Goal: Task Accomplishment & Management: Manage account settings

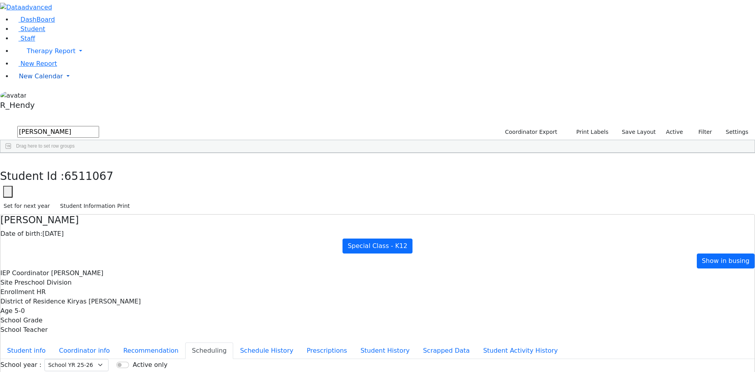
click at [28, 84] on link "New Calendar" at bounding box center [384, 76] width 742 height 16
click at [35, 96] on span "Calendar" at bounding box center [31, 91] width 28 height 7
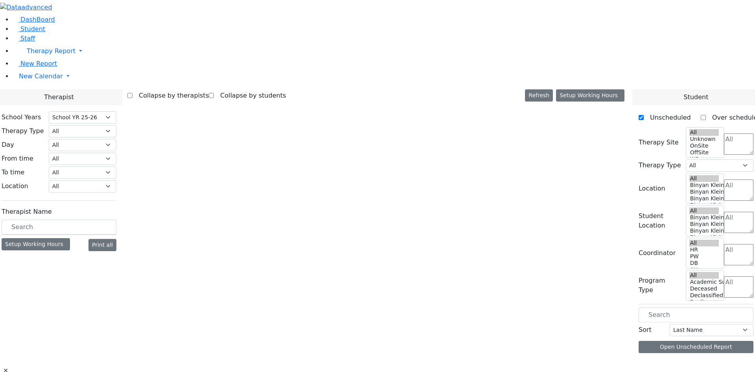
select select "212"
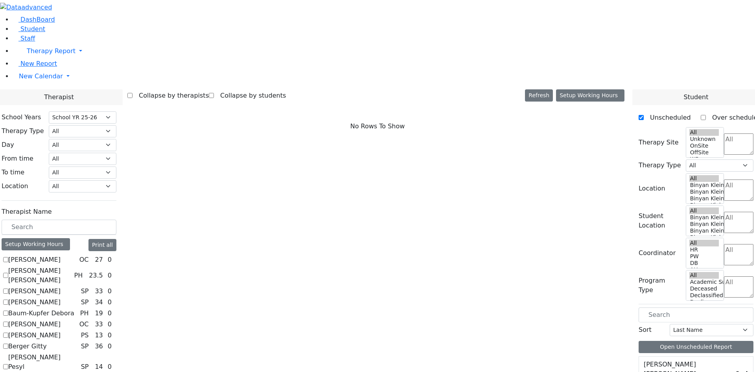
click at [71, 266] on label "[PERSON_NAME] [PERSON_NAME]" at bounding box center [39, 275] width 63 height 19
click at [8, 272] on input "[PERSON_NAME] [PERSON_NAME]" at bounding box center [5, 274] width 5 height 5
checkbox input "true"
select select "2"
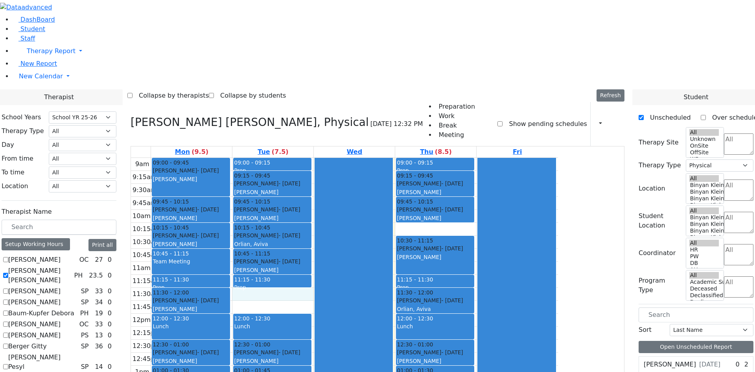
click at [340, 186] on div "9am 9:15am 9:30am 9:45am 10am 10:15am 10:30am 10:45am 11am 11:15am 11:30am 11:4…" at bounding box center [344, 313] width 427 height 311
click at [350, 198] on div "9am 9:15am 9:30am 9:45am 10am 10:15am 10:30am 10:45am 11am 11:15am 11:30am 11:4…" at bounding box center [344, 313] width 427 height 311
click at [473, 236] on div "10:30 - 11:15" at bounding box center [435, 240] width 77 height 8
click at [504, 158] on div "9am 9:15am 9:30am 9:45am 10am 10:15am 10:30am 10:45am 11am 11:15am 11:30am 11:4…" at bounding box center [344, 313] width 427 height 311
click at [347, 202] on div "9am 9:15am 9:30am 9:45am 10am 10:15am 10:30am 10:45am 11am 11:15am 11:30am 11:4…" at bounding box center [344, 313] width 427 height 311
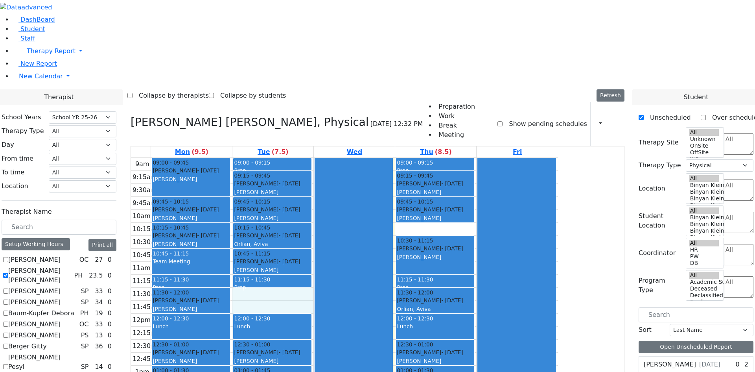
click at [345, 302] on div "9am 9:15am 9:30am 9:45am 10am 10:15am 10:30am 10:45am 11am 11:15am 11:30am 11:4…" at bounding box center [344, 313] width 427 height 311
click at [229, 166] on div "Schonbrun Isaac - 02/21/2021 Grossbaum, Chaya" at bounding box center [191, 174] width 77 height 17
click at [229, 205] on div "Jacob Shia - 12/04/2022 Ptalis, Aliza" at bounding box center [191, 213] width 77 height 17
click at [311, 179] on div "Tyrnauer Yakov - 09/14/2021 Glick, Shana" at bounding box center [272, 187] width 77 height 17
drag, startPoint x: 324, startPoint y: 186, endPoint x: 324, endPoint y: 193, distance: 7.1
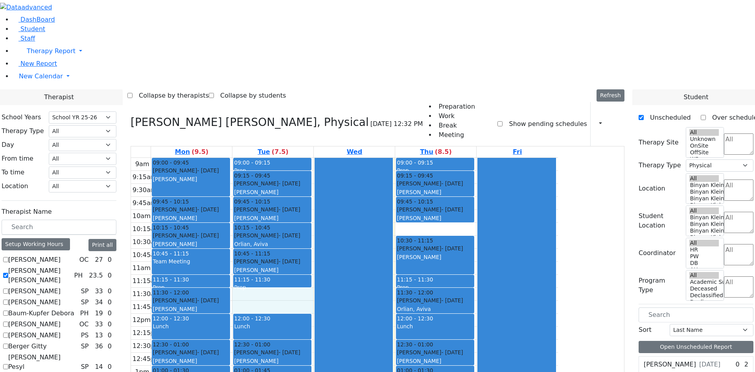
click at [324, 197] on div "9am 9:15am 9:30am 9:45am 10am 10:15am 10:30am 10:45am 11am 11:15am 11:30am 11:4…" at bounding box center [344, 313] width 427 height 311
click at [503, 158] on div "9am 9:15am 9:30am 9:45am 10am 10:15am 10:30am 10:45am 11am 11:15am 11:30am 11:4…" at bounding box center [344, 313] width 427 height 311
click at [361, 306] on div "9am 9:15am 9:30am 9:45am 10am 10:15am 10:30am 10:45am 11am 11:15am 11:30am 11:4…" at bounding box center [344, 313] width 427 height 311
click at [335, 194] on div "9am 9:15am 9:30am 9:45am 10am 10:15am 10:30am 10:45am 11am 11:15am 11:30am 11:4…" at bounding box center [344, 313] width 427 height 311
click at [311, 205] on div "Schonbrun Isaac - 02/21/2021" at bounding box center [272, 209] width 77 height 8
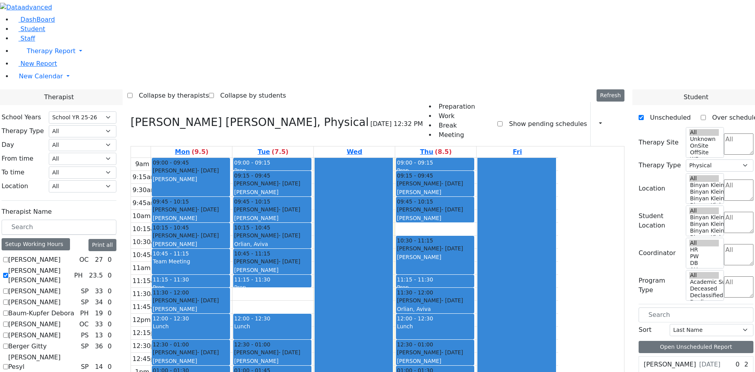
click at [229, 175] on div "[PERSON_NAME]" at bounding box center [191, 179] width 77 height 8
click at [229, 296] on div "Tyrnauer Yakov - 09/14/2021 Glick, Shana" at bounding box center [191, 304] width 77 height 17
click at [318, 184] on div "9am 9:15am 9:30am 9:45am 10am 10:15am 10:30am 10:45am 11am 11:15am 11:30am 11:4…" at bounding box center [344, 313] width 427 height 311
click at [229, 166] on div "Schonbrun Isaac - 02/21/2021 Grossbaum, Chaya" at bounding box center [191, 174] width 77 height 17
click at [529, 158] on div "9am 9:15am 9:30am 9:45am 10am 10:15am 10:30am 10:45am 11am 11:15am 11:30am 11:4…" at bounding box center [344, 313] width 427 height 311
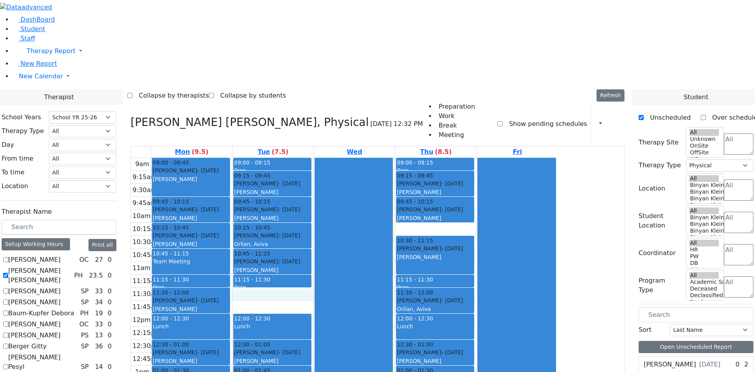
click at [342, 190] on div "9am 9:15am 9:30am 9:45am 10am 10:15am 10:30am 10:45am 11am 11:15am 11:30am 11:4…" at bounding box center [344, 313] width 427 height 311
click at [478, 158] on div "9am 9:15am 9:30am 9:45am 10am 10:15am 10:30am 10:45am 11am 11:15am 11:30am 11:4…" at bounding box center [344, 313] width 427 height 311
click at [355, 303] on div "9am 9:15am 9:30am 9:45am 10am 10:15am 10:30am 10:45am 11am 11:15am 11:30am 11:4…" at bounding box center [344, 313] width 427 height 311
drag, startPoint x: 359, startPoint y: 187, endPoint x: 363, endPoint y: 266, distance: 78.8
click at [363, 266] on div "9am 9:15am 9:30am 9:45am 10am 10:15am 10:30am 10:45am 11am 11:15am 11:30am 11:4…" at bounding box center [344, 313] width 427 height 311
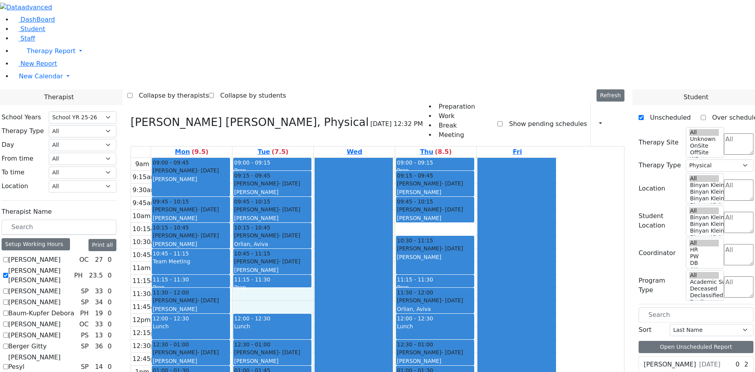
click at [392, 234] on div at bounding box center [353, 313] width 77 height 311
drag, startPoint x: 438, startPoint y: 219, endPoint x: 427, endPoint y: 270, distance: 51.6
click at [392, 270] on div at bounding box center [353, 313] width 77 height 311
click at [374, 182] on div "9am 9:15am 9:30am 9:45am 10am 10:15am 10:30am 10:45am 11am 11:15am 11:30am 11:4…" at bounding box center [344, 313] width 427 height 311
click at [517, 158] on div "9am 9:15am 9:30am 9:45am 10am 10:15am 10:30am 10:45am 11am 11:15am 11:30am 11:4…" at bounding box center [344, 313] width 427 height 311
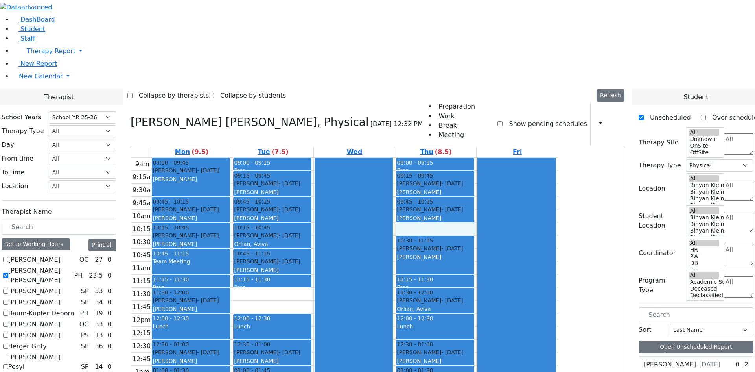
drag, startPoint x: 575, startPoint y: 110, endPoint x: 559, endPoint y: 214, distance: 105.0
click at [555, 214] on div at bounding box center [516, 313] width 77 height 311
click at [392, 195] on div at bounding box center [353, 313] width 77 height 311
drag, startPoint x: 340, startPoint y: 190, endPoint x: 339, endPoint y: 197, distance: 7.2
click at [339, 197] on div "9am 9:15am 9:30am 9:45am 10am 10:15am 10:30am 10:45am 11am 11:15am 11:30am 11:4…" at bounding box center [344, 313] width 427 height 311
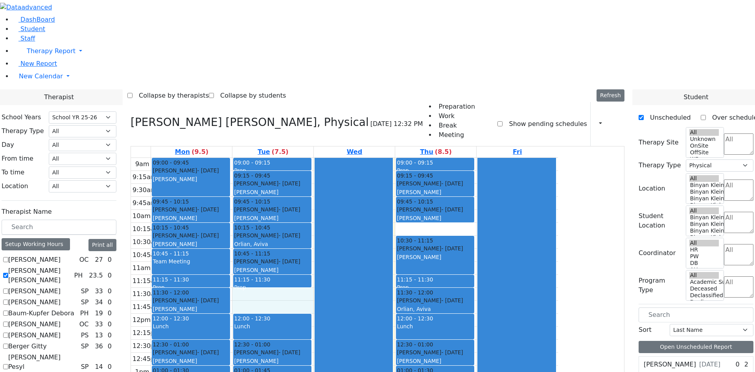
click at [352, 307] on div "9am 9:15am 9:30am 9:45am 10am 10:15am 10:30am 10:45am 11am 11:15am 11:30am 11:4…" at bounding box center [344, 313] width 427 height 311
click at [340, 183] on div "9am 9:15am 9:30am 9:45am 10am 10:15am 10:30am 10:45am 11am 11:15am 11:30am 11:4…" at bounding box center [344, 313] width 427 height 311
click at [28, 33] on span "Student" at bounding box center [32, 28] width 25 height 7
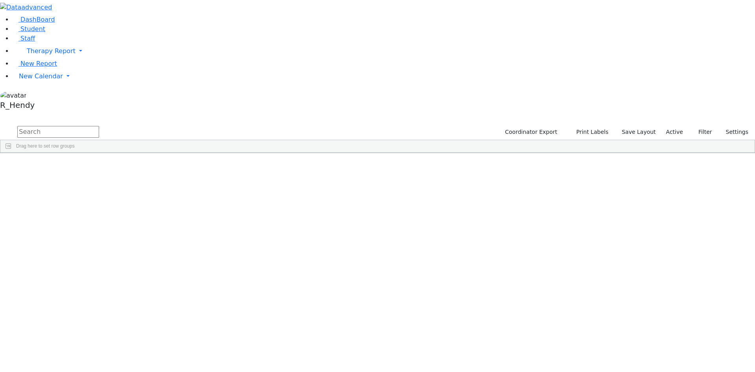
click at [99, 126] on input "text" at bounding box center [58, 132] width 82 height 12
click at [150, 188] on div "Perry" at bounding box center [125, 193] width 50 height 11
click at [249, 188] on div "Unknown" at bounding box center [224, 193] width 50 height 11
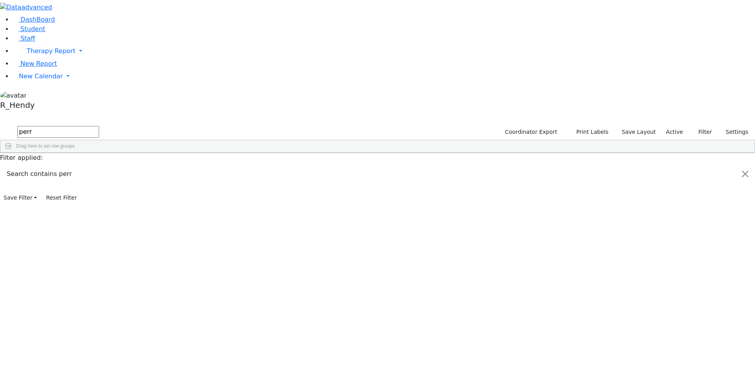
click at [249, 188] on div "Unknown" at bounding box center [224, 193] width 50 height 11
click at [314, 99] on div "DashBoard Student Staff Therapy Report Student Old Calendar Report" at bounding box center [377, 102] width 755 height 204
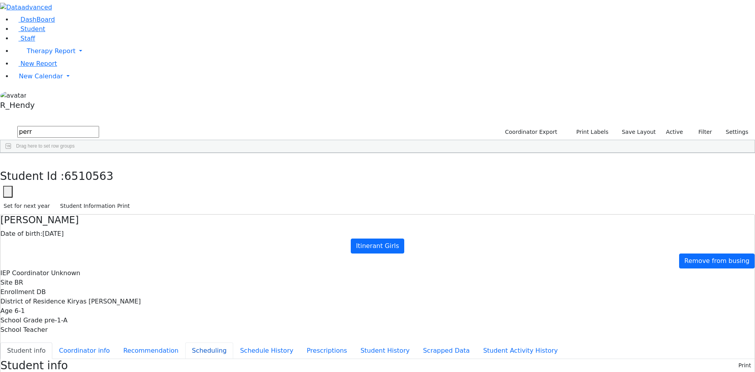
click at [185, 342] on button "Scheduling" at bounding box center [209, 350] width 48 height 17
click at [8, 159] on icon "button" at bounding box center [6, 161] width 4 height 5
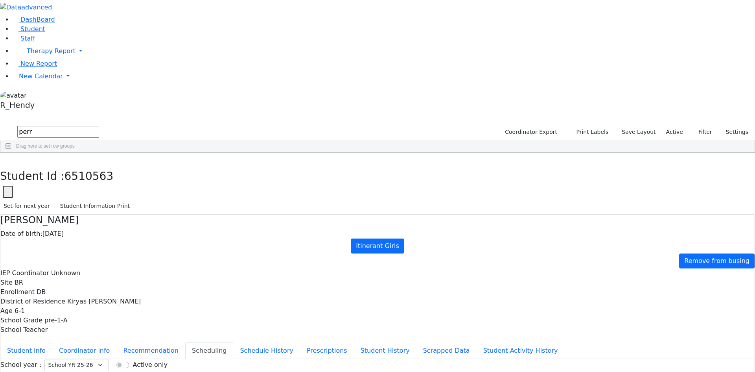
drag, startPoint x: 145, startPoint y: 29, endPoint x: 5, endPoint y: 30, distance: 140.4
click at [12, 30] on div "DashBoard Student Staff Therapy Report Student Old Calendar Report" at bounding box center [377, 226] width 755 height 453
click at [248, 221] on div "Unknown" at bounding box center [223, 226] width 50 height 11
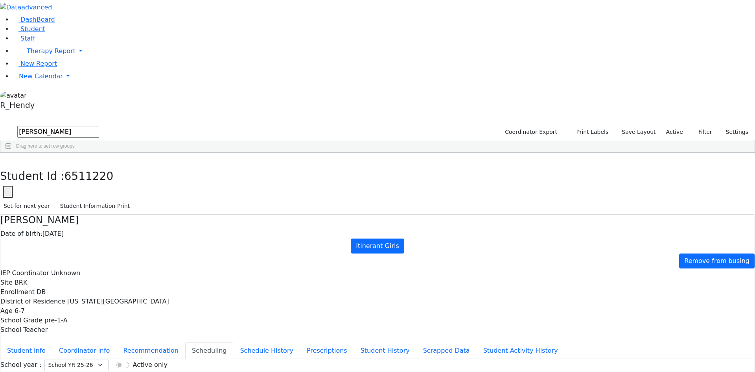
click at [8, 159] on icon "button" at bounding box center [6, 161] width 4 height 5
drag, startPoint x: 101, startPoint y: 34, endPoint x: 45, endPoint y: 35, distance: 55.8
click at [50, 34] on div "DashBoard Student Staff Therapy Report Student Old Calendar Report" at bounding box center [377, 226] width 755 height 453
type input "rosenberg"
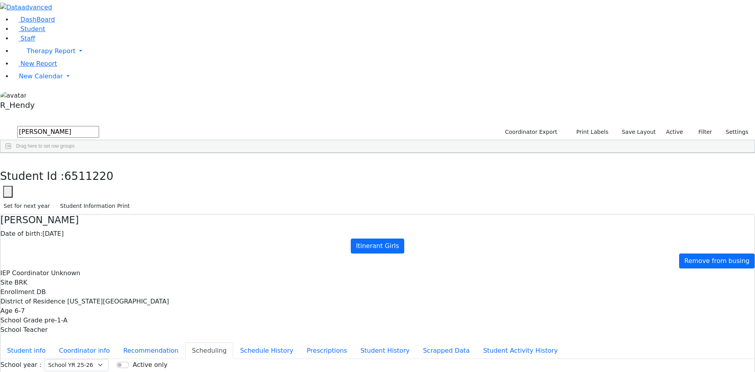
click at [148, 298] on div "[PERSON_NAME]" at bounding box center [123, 303] width 50 height 11
click at [300, 342] on button "Prescriptions" at bounding box center [327, 350] width 54 height 17
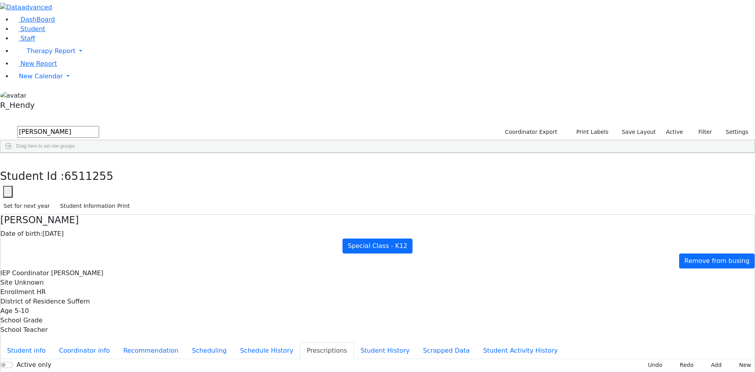
click at [11, 153] on button "button" at bounding box center [5, 161] width 11 height 17
click at [48, 80] on span "New Calendar" at bounding box center [41, 75] width 44 height 7
click at [36, 96] on span "Calendar" at bounding box center [31, 91] width 28 height 7
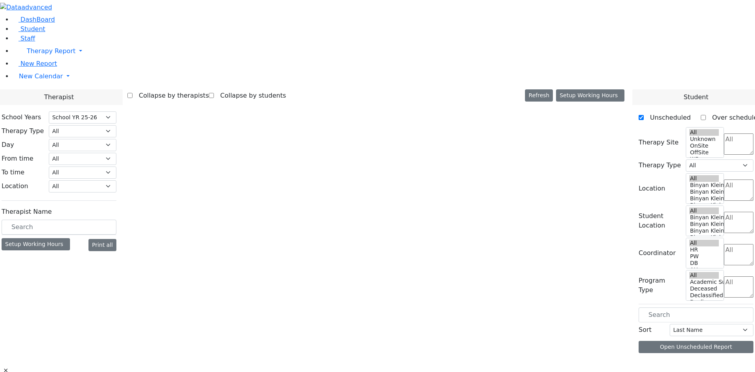
select select "212"
select select "2"
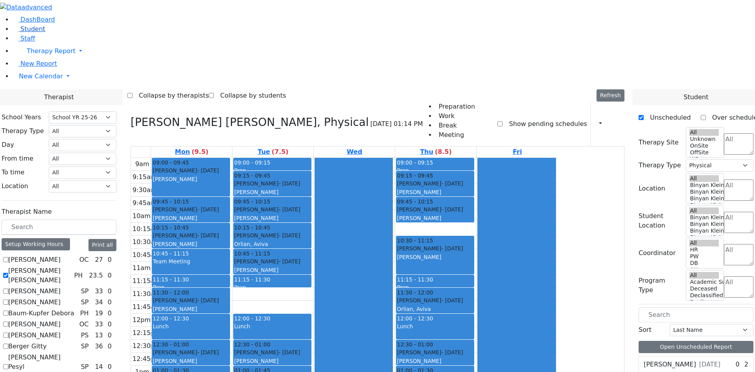
click at [28, 33] on span "Student" at bounding box center [32, 28] width 25 height 7
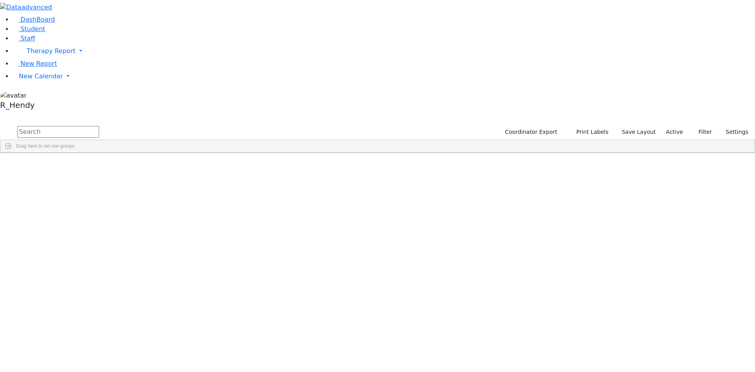
click at [99, 126] on input "text" at bounding box center [58, 132] width 82 height 12
type input "lev"
click at [100, 199] on div "Lev" at bounding box center [76, 204] width 50 height 11
click at [150, 199] on div "[PERSON_NAME]" at bounding box center [125, 204] width 50 height 11
click at [150, 199] on div "Rachel" at bounding box center [125, 204] width 50 height 11
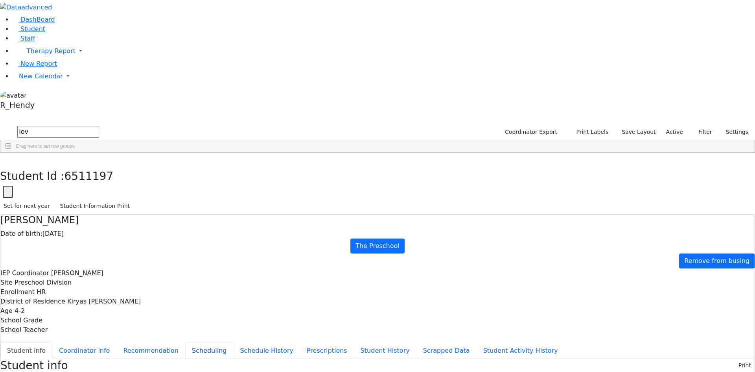
click at [192, 342] on button "Scheduling" at bounding box center [209, 350] width 48 height 17
click at [133, 200] on button "Student Information Print" at bounding box center [95, 206] width 77 height 12
click at [8, 159] on icon "button" at bounding box center [6, 161] width 4 height 5
click at [26, 80] on span "New Calendar" at bounding box center [41, 75] width 44 height 7
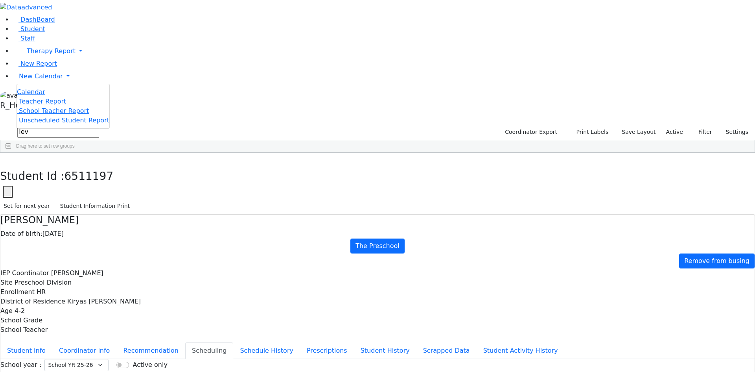
click at [45, 97] on link "Calendar" at bounding box center [31, 91] width 28 height 9
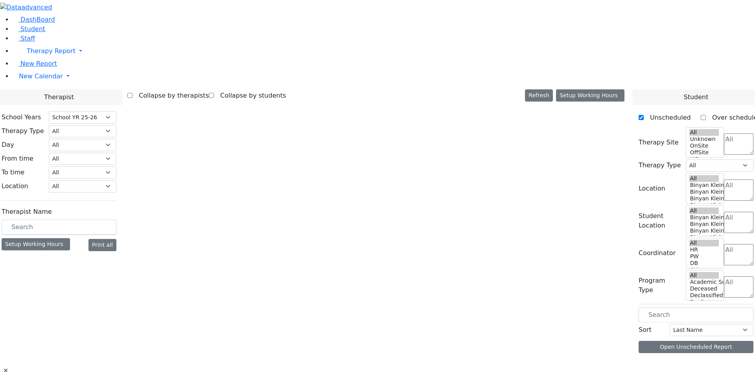
select select "212"
select select "2"
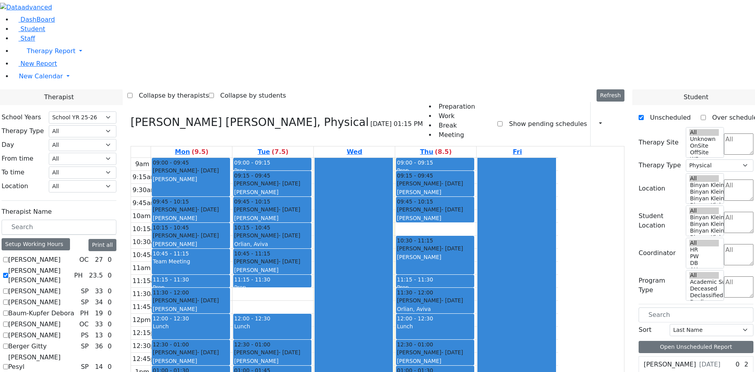
click at [71, 266] on label "[PERSON_NAME] [PERSON_NAME]" at bounding box center [39, 275] width 63 height 19
click at [8, 272] on input "[PERSON_NAME] [PERSON_NAME]" at bounding box center [5, 274] width 5 height 5
checkbox input "false"
select select
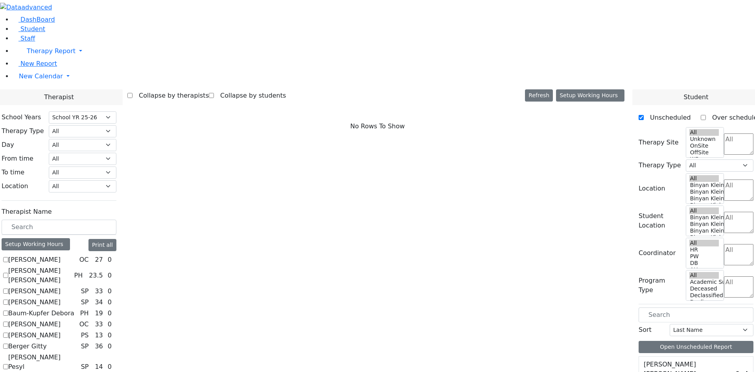
click at [61, 297] on label "Auslander Susanne" at bounding box center [34, 301] width 52 height 9
click at [8, 299] on input "Auslander Susanne" at bounding box center [5, 301] width 5 height 5
checkbox input "true"
select select "3"
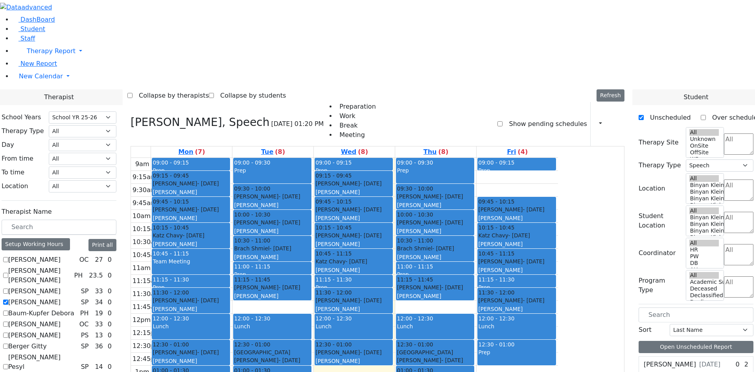
click at [61, 297] on label "Auslander Susanne" at bounding box center [34, 301] width 52 height 9
click at [8, 299] on input "Auslander Susanne" at bounding box center [5, 301] width 5 height 5
checkbox input "false"
select select
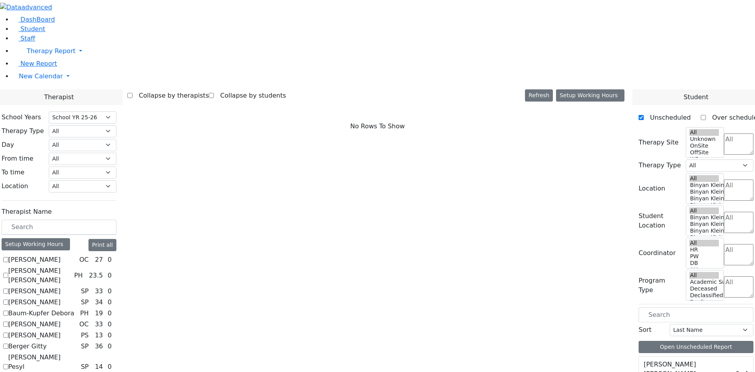
click at [47, 341] on label "Berger Gitty" at bounding box center [27, 345] width 39 height 9
click at [8, 343] on input "Berger Gitty" at bounding box center [5, 345] width 5 height 5
checkbox input "true"
select select "3"
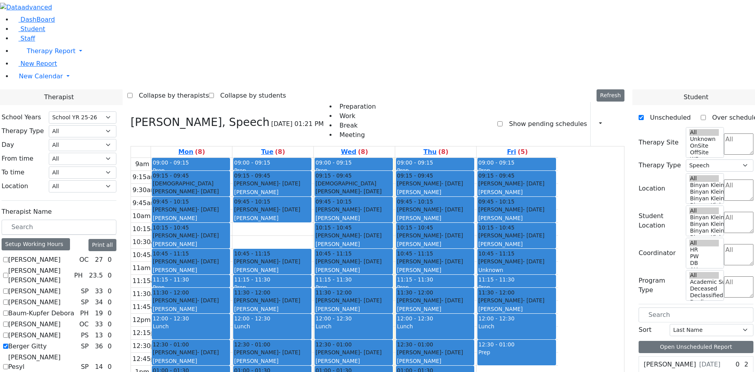
click at [47, 341] on label "Berger Gitty" at bounding box center [27, 345] width 39 height 9
click at [8, 343] on input "Berger Gitty" at bounding box center [5, 345] width 5 height 5
checkbox input "false"
select select
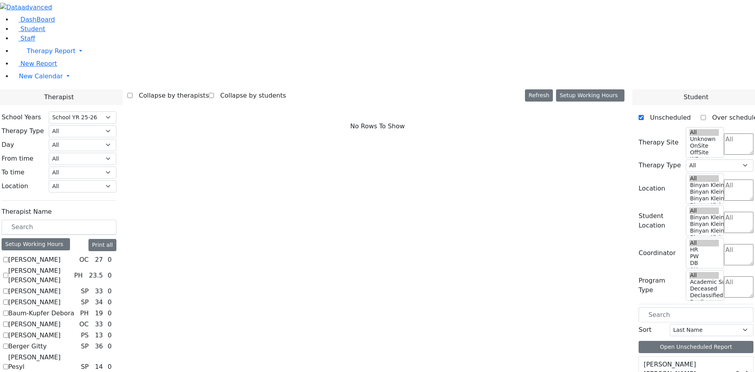
scroll to position [39, 0]
checkbox input "true"
select select "3"
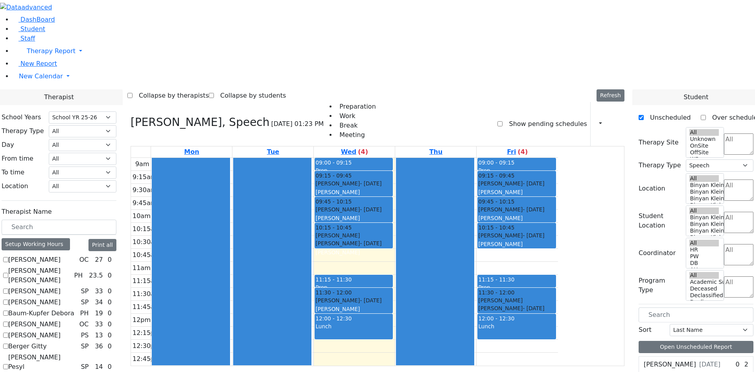
scroll to position [79, 0]
checkbox input "false"
select select
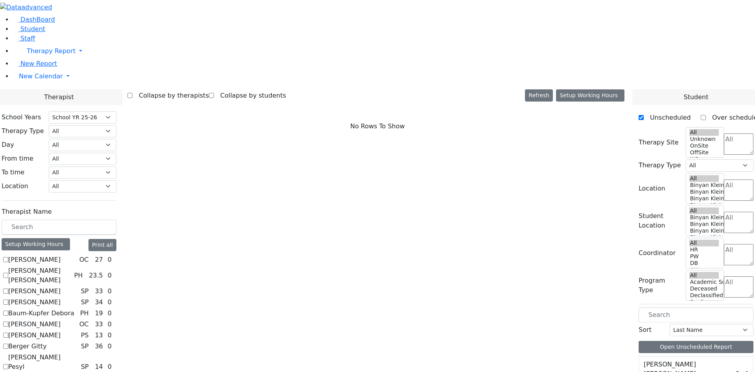
checkbox input "true"
select select "2"
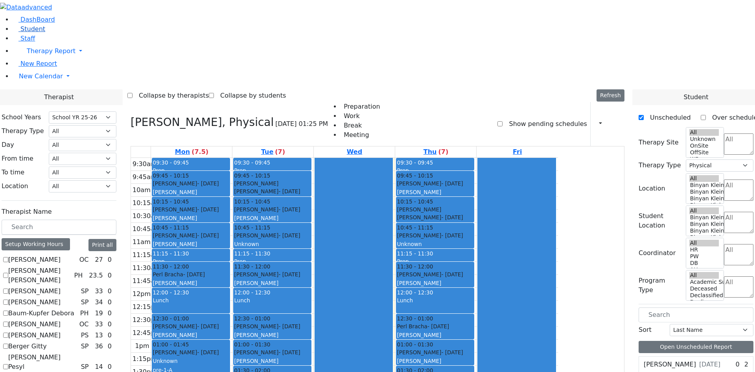
click at [27, 33] on span "Student" at bounding box center [32, 28] width 25 height 7
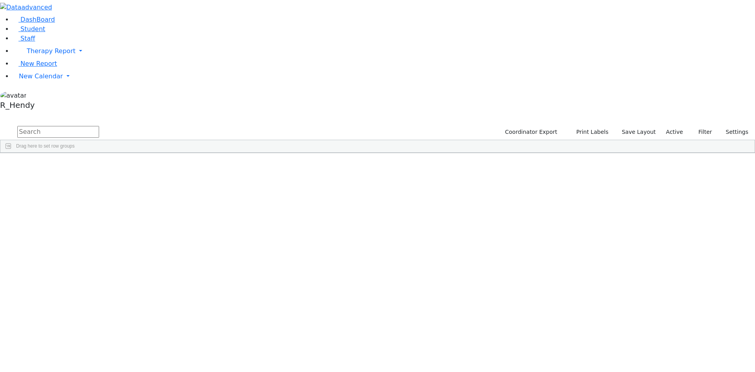
click at [99, 126] on input "text" at bounding box center [58, 132] width 82 height 12
type input "[PERSON_NAME]"
click at [150, 287] on div "[PERSON_NAME]" at bounding box center [125, 292] width 50 height 11
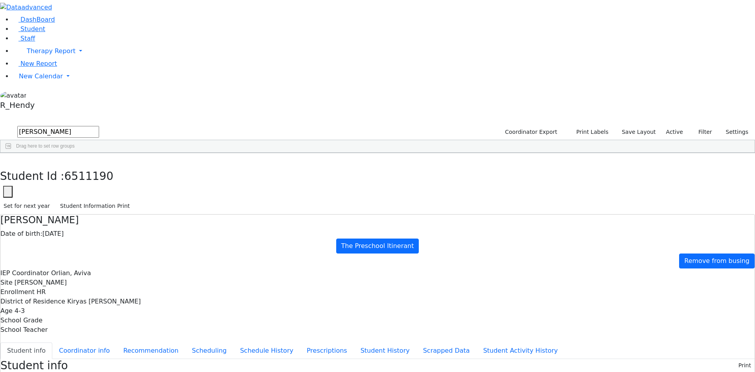
scroll to position [1, 0]
click at [11, 153] on button "button" at bounding box center [5, 161] width 11 height 17
click at [28, 55] on span "Therapy Report" at bounding box center [51, 50] width 49 height 7
click at [42, 55] on span "Therapy Report" at bounding box center [51, 50] width 49 height 7
click at [32, 80] on span "New Calendar" at bounding box center [41, 75] width 44 height 7
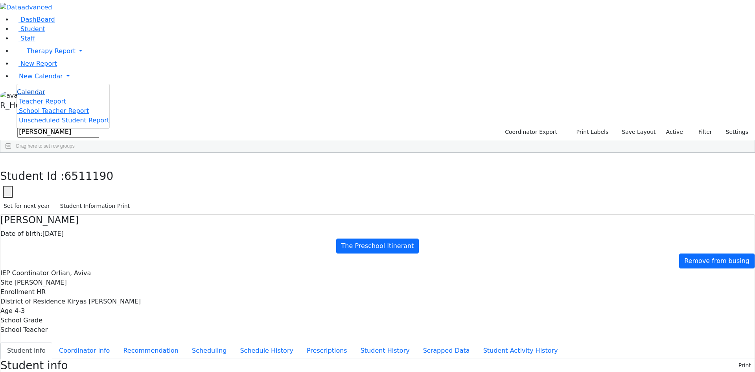
click at [33, 96] on span "Calendar" at bounding box center [31, 91] width 28 height 7
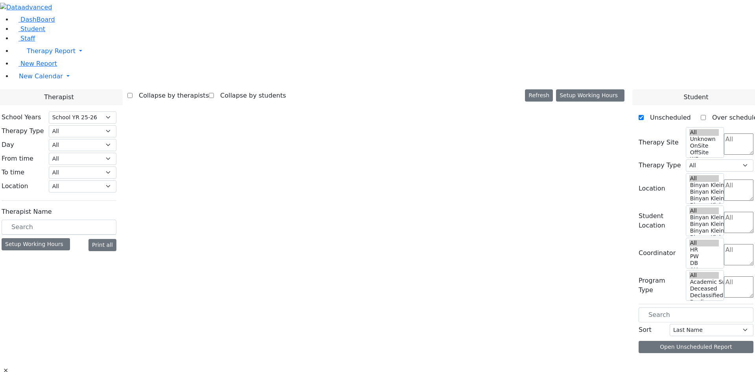
select select "212"
select select "2"
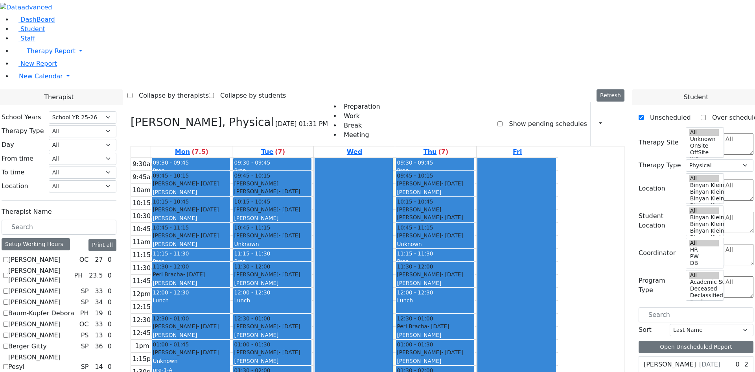
scroll to position [714, 0]
checkbox input "true"
select select
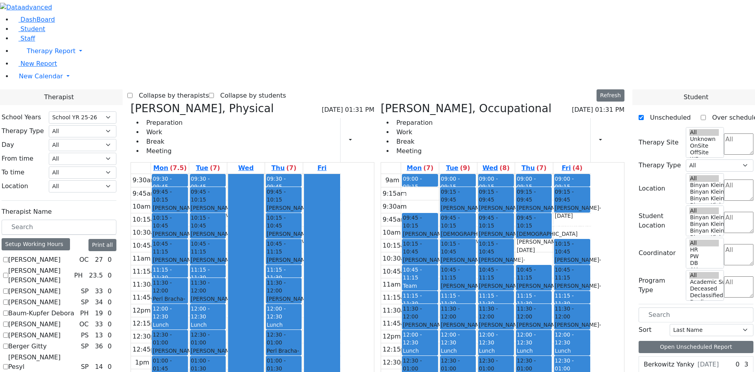
scroll to position [85, 0]
checkbox input "false"
select select "1"
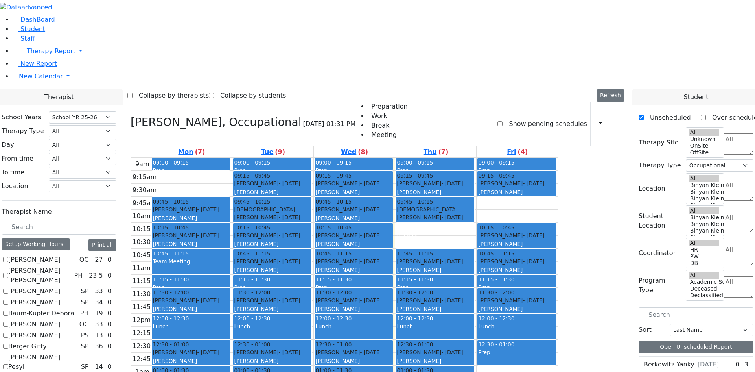
click at [311, 371] on div "Horowitz Rivka - 02/09/2019" at bounding box center [272, 378] width 77 height 8
click at [389, 278] on button "Delete Selected Schedule" at bounding box center [377, 276] width 78 height 12
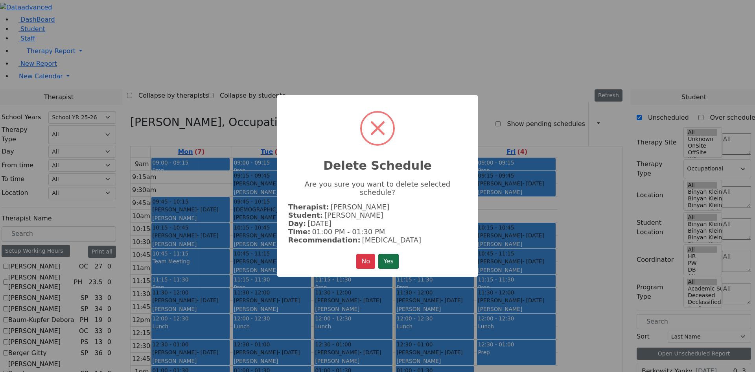
click at [389, 256] on button "Yes" at bounding box center [388, 261] width 20 height 15
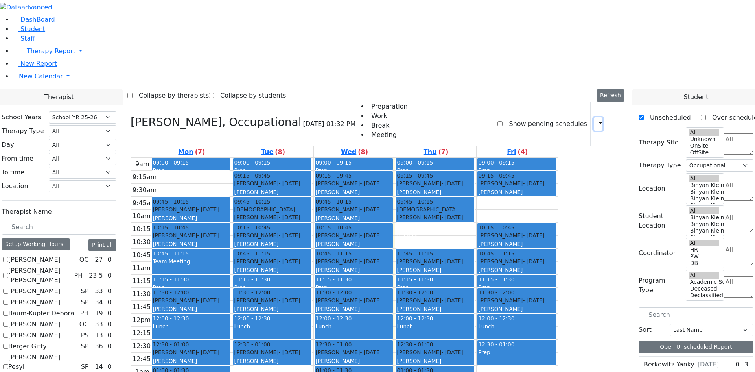
click at [596, 117] on button "button" at bounding box center [598, 123] width 9 height 13
click at [564, 102] on div "Show pending schedules" at bounding box center [541, 124] width 89 height 44
click at [594, 117] on button "button" at bounding box center [598, 123] width 9 height 13
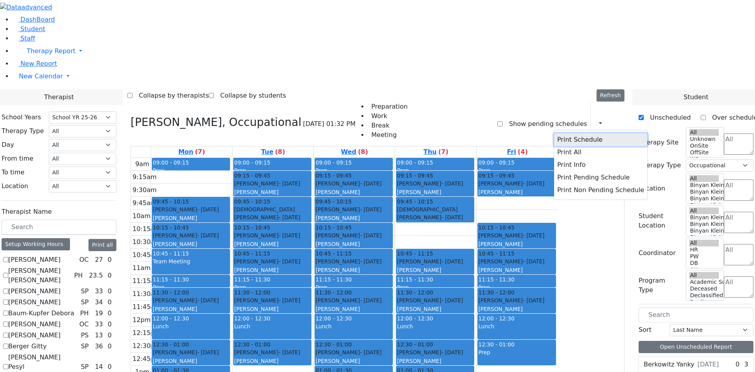
click at [584, 133] on button "Print Schedule" at bounding box center [600, 139] width 93 height 13
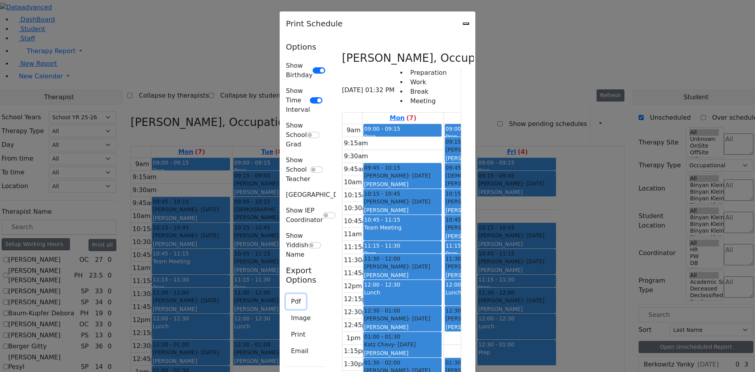
click at [286, 294] on button "Pdf" at bounding box center [296, 301] width 20 height 15
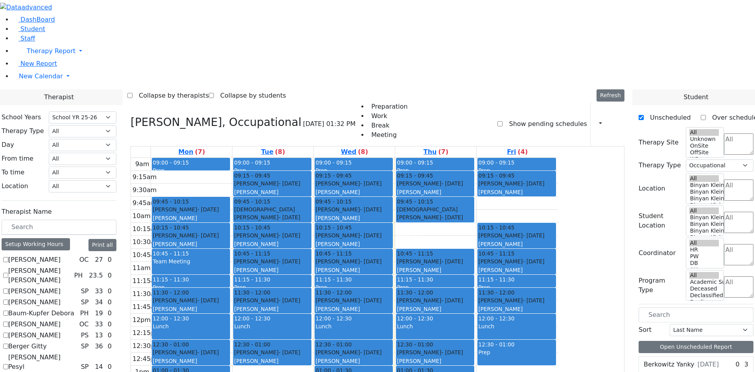
scroll to position [0, 0]
click at [71, 266] on label "[PERSON_NAME] [PERSON_NAME]" at bounding box center [39, 275] width 63 height 19
click at [8, 272] on input "[PERSON_NAME] [PERSON_NAME]" at bounding box center [5, 274] width 5 height 5
checkbox input "true"
select select
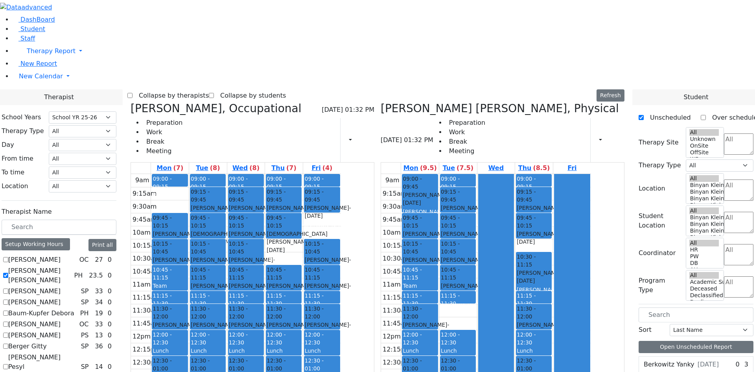
scroll to position [714, 0]
checkbox input "false"
select select "2"
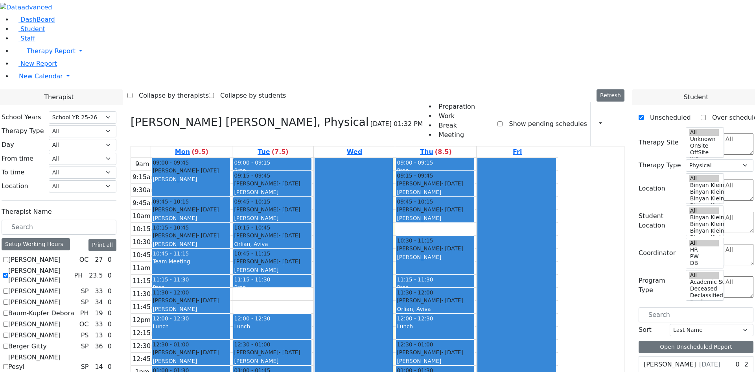
click at [473, 371] on div "Horowitz Rivka - 02/09/2019" at bounding box center [435, 378] width 77 height 8
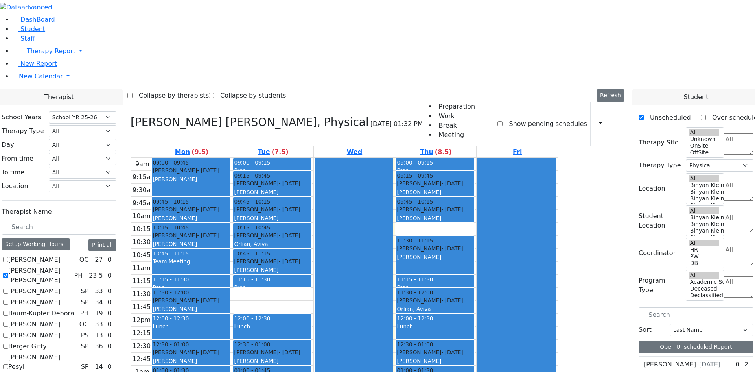
checkbox input "true"
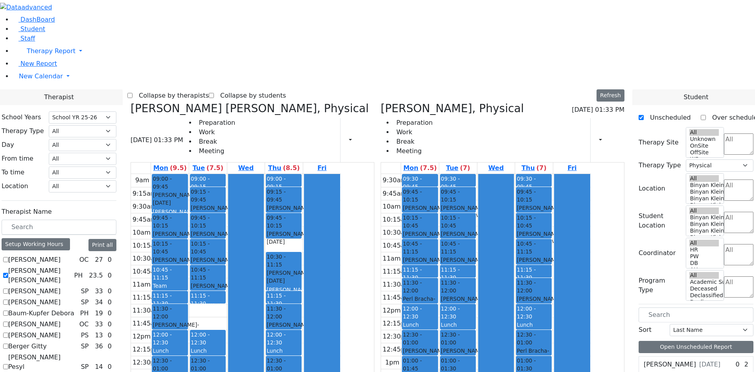
click at [280, 312] on div "9am 9:15am 9:30am 9:45am 10am 10:15am 10:30am 10:45am 11am 11:15am 11:30am 11:4…" at bounding box center [236, 329] width 210 height 311
drag, startPoint x: 294, startPoint y: 189, endPoint x: 291, endPoint y: 198, distance: 10.1
click at [291, 198] on div "9am 9:15am 9:30am 9:45am 10am 10:15am 10:30am 10:45am 11am 11:15am 11:30am 11:4…" at bounding box center [236, 329] width 210 height 311
click at [289, 201] on div "9am 9:15am 9:30am 9:45am 10am 10:15am 10:30am 10:45am 11am 11:15am 11:30am 11:4…" at bounding box center [236, 329] width 210 height 311
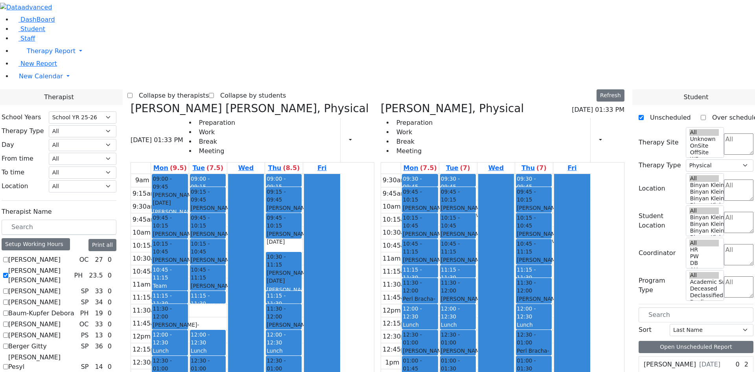
click at [271, 303] on div "9am 9:15am 9:30am 9:45am 10am 10:15am 10:30am 10:45am 11am 11:15am 11:30am 11:4…" at bounding box center [236, 329] width 210 height 311
drag, startPoint x: 278, startPoint y: 190, endPoint x: 282, endPoint y: 209, distance: 19.0
click at [282, 209] on div "9am 9:15am 9:30am 9:45am 10am 10:15am 10:30am 10:45am 11am 11:15am 11:30am 11:4…" at bounding box center [236, 329] width 210 height 311
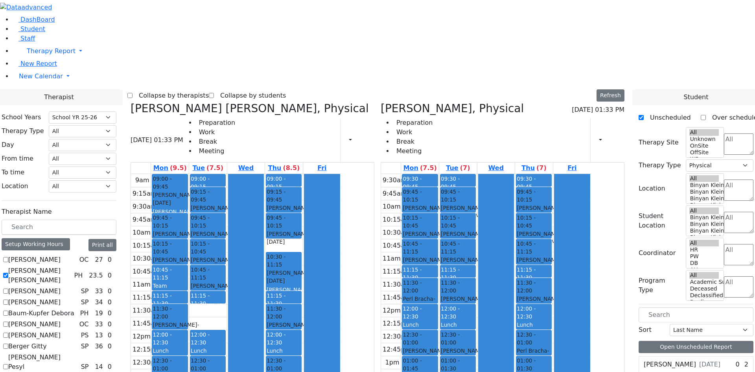
click at [279, 313] on div "9am 9:15am 9:30am 9:45am 10am 10:15am 10:30am 10:45am 11am 11:15am 11:30am 11:4…" at bounding box center [236, 329] width 210 height 311
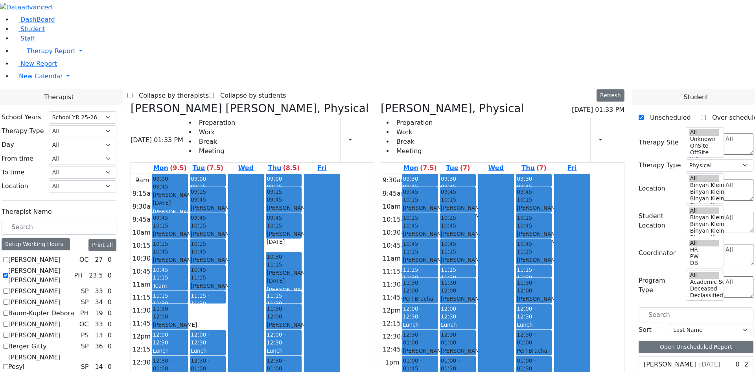
checkbox input "true"
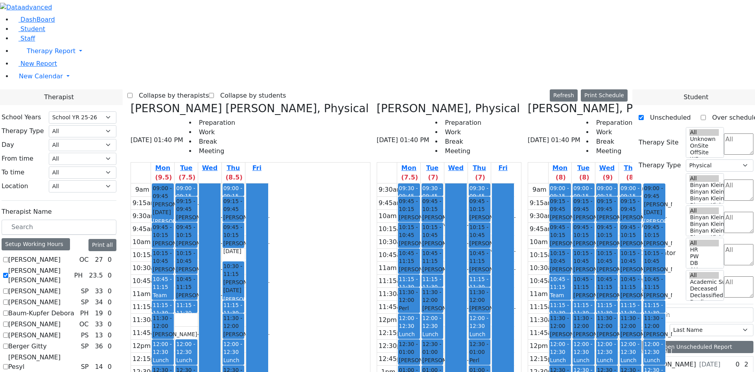
click at [267, 301] on div "9am 9:15am 9:30am 9:45am 10am 10:15am 10:30am 10:45am 11am 11:15am 11:30am 11:4…" at bounding box center [200, 338] width 138 height 311
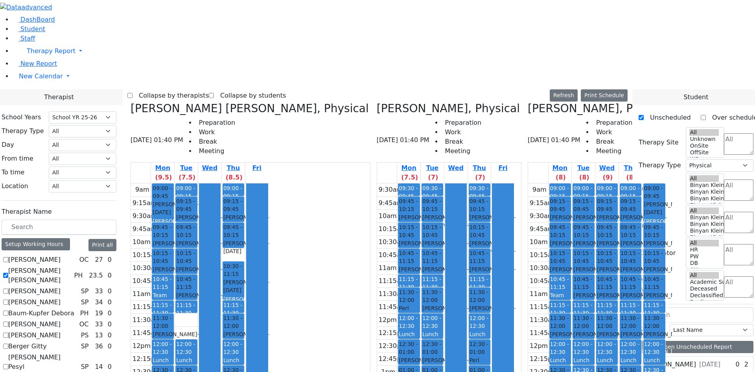
checkbox input "false"
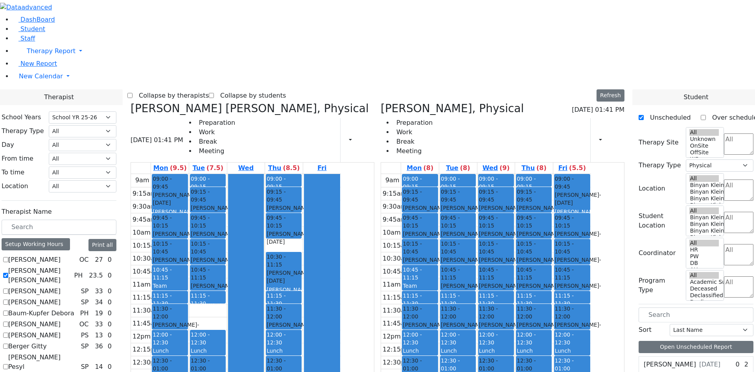
drag, startPoint x: 463, startPoint y: 278, endPoint x: 465, endPoint y: 324, distance: 46.9
click at [439, 328] on div "09:00 - 09:15 Prep 09:15 - 09:45 Teitelbaum Frady - 01/10/2022 Grossbaum, Chaya…" at bounding box center [420, 329] width 38 height 311
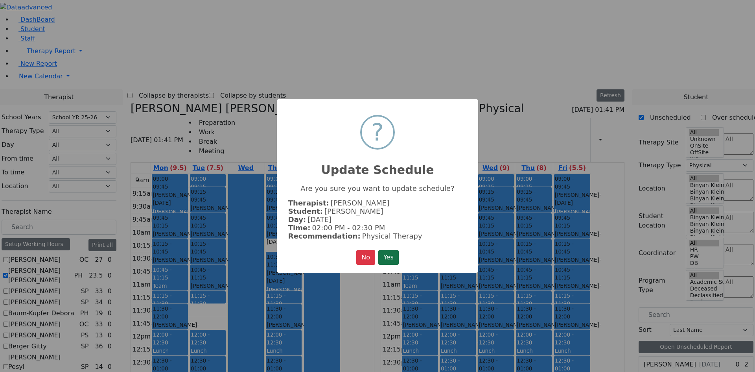
click at [386, 254] on button "Yes" at bounding box center [388, 257] width 20 height 15
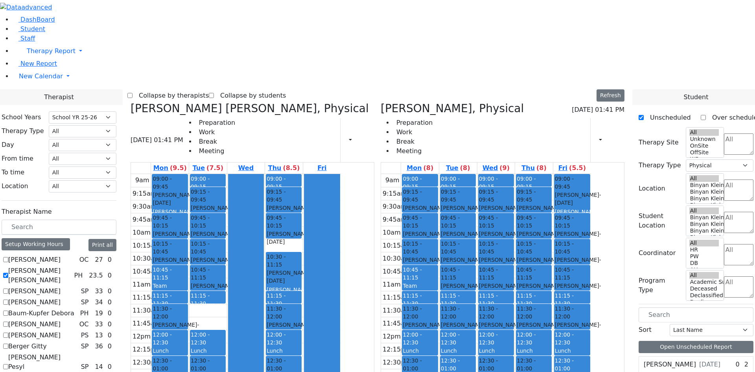
drag, startPoint x: 504, startPoint y: 272, endPoint x: 500, endPoint y: 326, distance: 53.6
click at [477, 326] on div "09:00 - 09:15 Prep 09:15 - 09:45 Minz Mashy - 01/03/2015 Flegmann, Esther Grade…" at bounding box center [458, 329] width 38 height 311
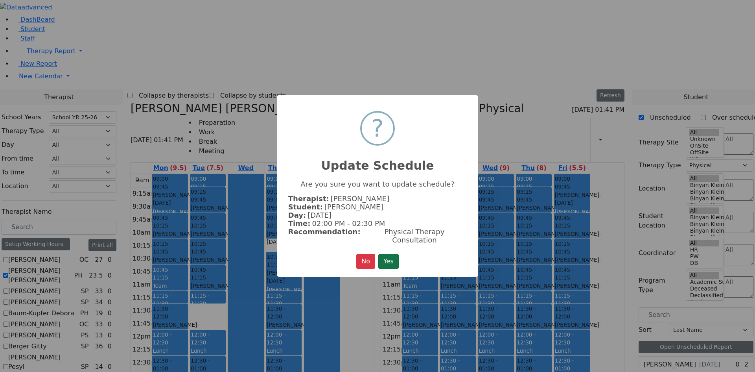
click at [393, 260] on button "Yes" at bounding box center [388, 261] width 20 height 15
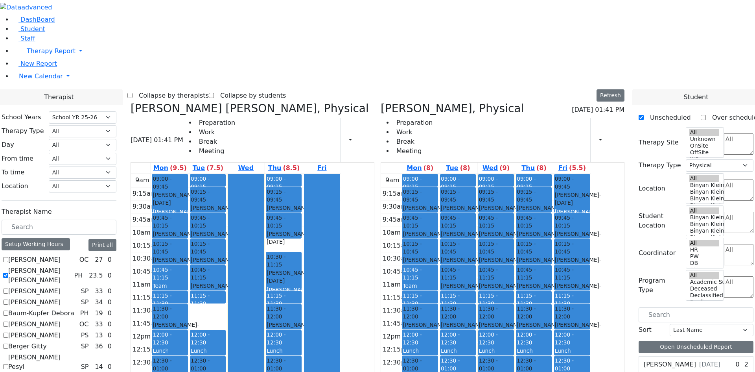
drag, startPoint x: 252, startPoint y: 270, endPoint x: 453, endPoint y: 268, distance: 201.3
click at [465, 269] on div "Abramsky Sara Chana, Physical 09/03/2025 01:41 PM Preparation Work Break Meetin…" at bounding box center [377, 294] width 500 height 384
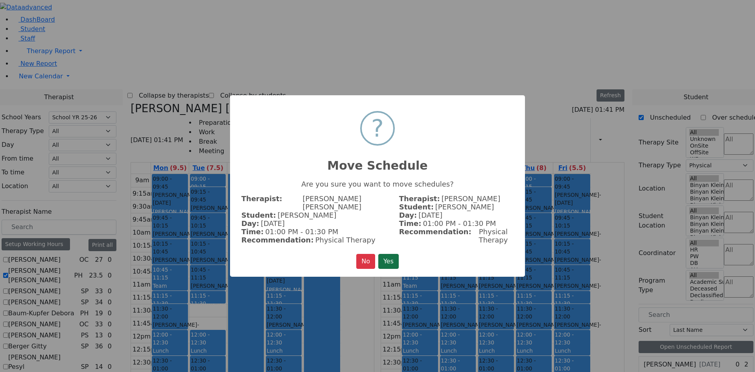
click at [390, 254] on button "Yes" at bounding box center [388, 261] width 20 height 15
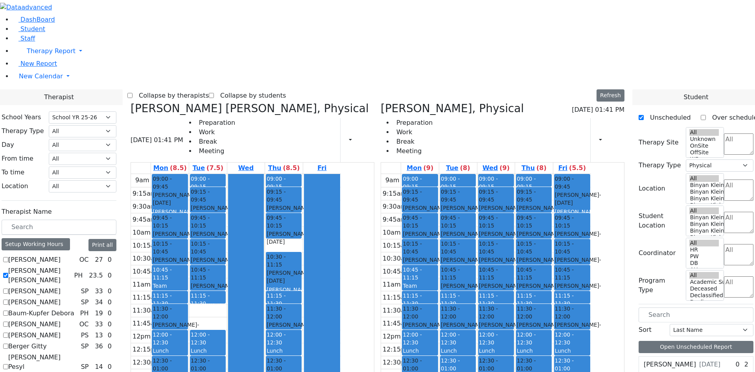
drag, startPoint x: 342, startPoint y: 274, endPoint x: 482, endPoint y: 270, distance: 139.6
click at [482, 270] on div "Abramsky Sara Chana, Physical 09/03/2025 01:41 PM Preparation Work Break Meetin…" at bounding box center [377, 294] width 500 height 384
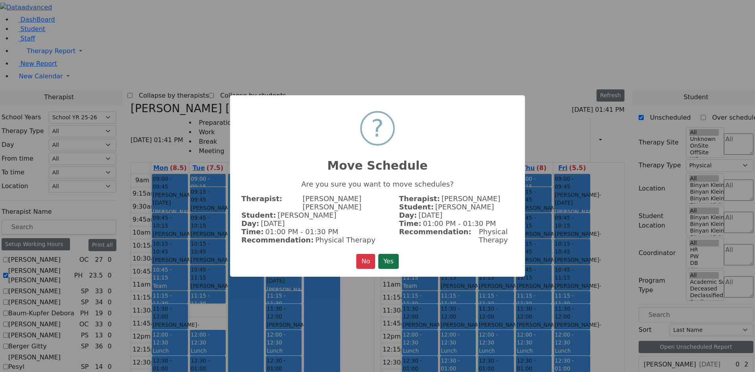
click at [386, 258] on button "Yes" at bounding box center [388, 261] width 20 height 15
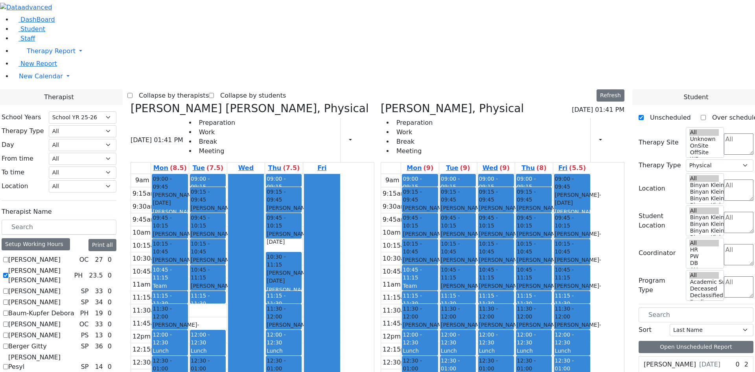
drag, startPoint x: 239, startPoint y: 327, endPoint x: 242, endPoint y: 281, distance: 46.1
click at [189, 281] on div "09:00 - 09:45 Schonbrun Isaac - 02/21/2021 Grossbaum, Chaya 09:45 - 10:15 Jacob…" at bounding box center [170, 329] width 38 height 311
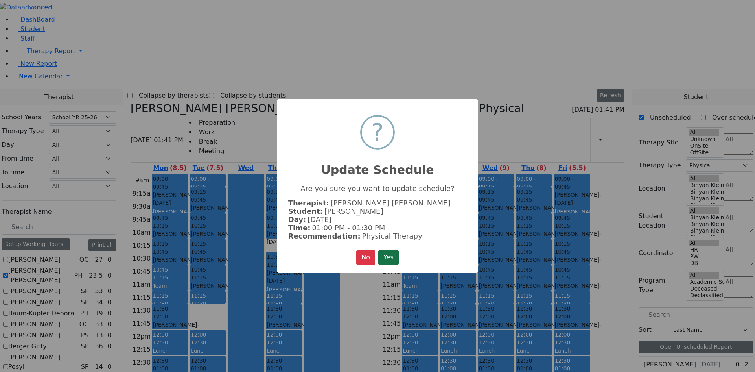
click at [389, 259] on button "Yes" at bounding box center [388, 257] width 20 height 15
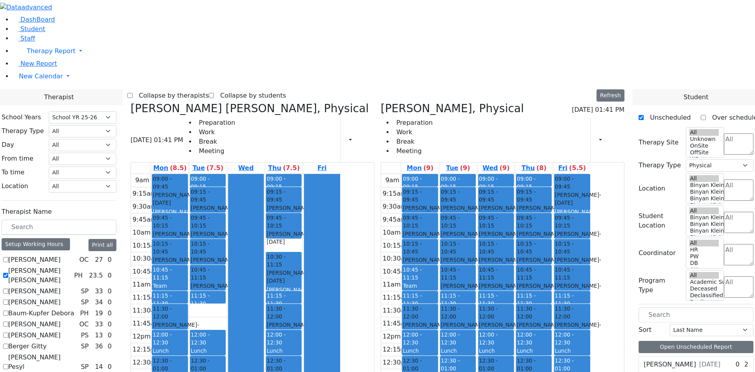
drag, startPoint x: 353, startPoint y: 327, endPoint x: 346, endPoint y: 326, distance: 7.2
click at [303, 326] on div "09:00 - 09:15 Prep 09:15 - 09:45 Wertheimer Miriam - 09/06/2020 Nenner Simmone …" at bounding box center [284, 329] width 38 height 311
click at [341, 269] on div "9am 9:15am 9:30am 9:45am 10am 10:15am 10:30am 10:45am 11am 11:15am 11:30am 11:4…" at bounding box center [236, 329] width 210 height 311
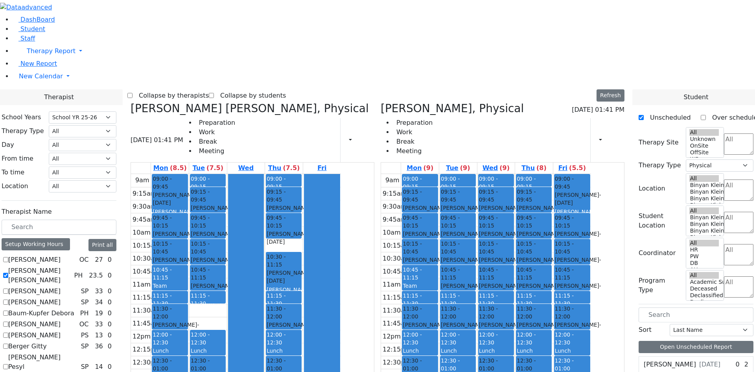
checkbox input "false"
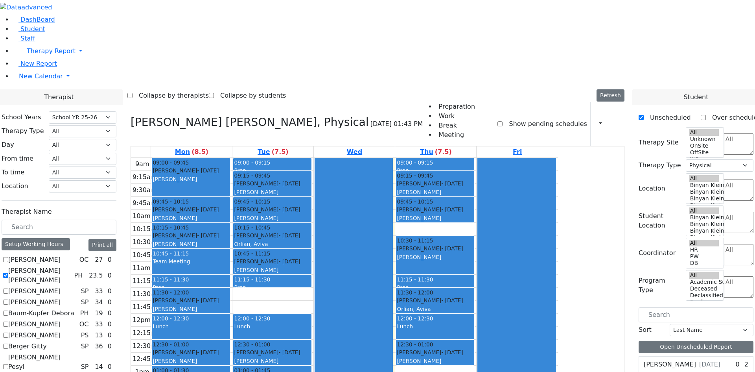
click at [590, 102] on div "Print Schedule Print All Print Info Print Pending Schedule Print Non Pending Sc…" at bounding box center [607, 124] width 34 height 44
click at [594, 117] on button "button" at bounding box center [598, 123] width 9 height 13
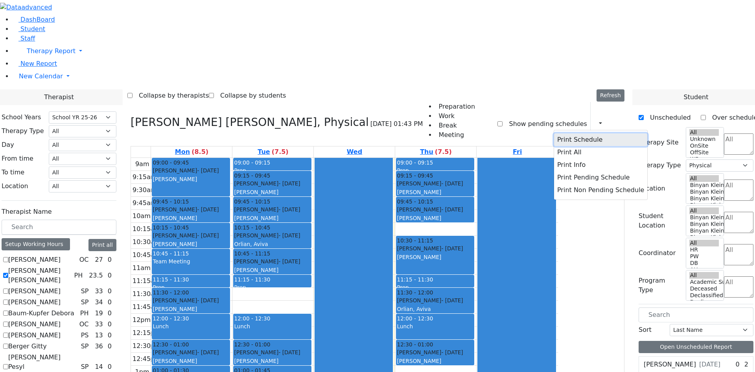
click at [575, 133] on button "Print Schedule" at bounding box center [600, 139] width 93 height 13
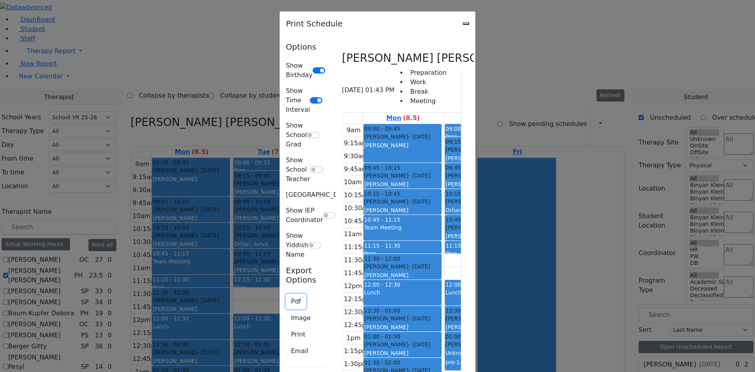
click at [286, 294] on button "Pdf" at bounding box center [296, 301] width 20 height 15
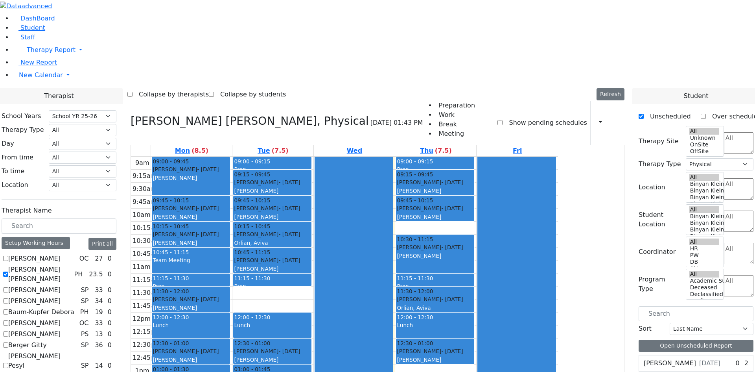
scroll to position [6, 0]
click at [71, 265] on label "[PERSON_NAME] [PERSON_NAME]" at bounding box center [39, 274] width 63 height 19
click at [8, 271] on input "[PERSON_NAME] [PERSON_NAME]" at bounding box center [5, 273] width 5 height 5
checkbox input "false"
select select
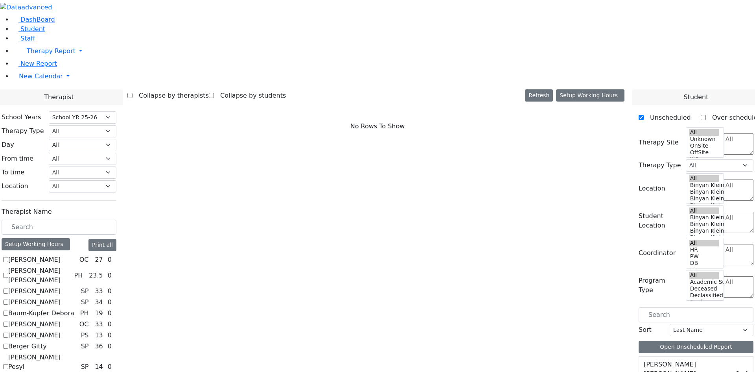
scroll to position [596, 0]
checkbox input "true"
select select "2"
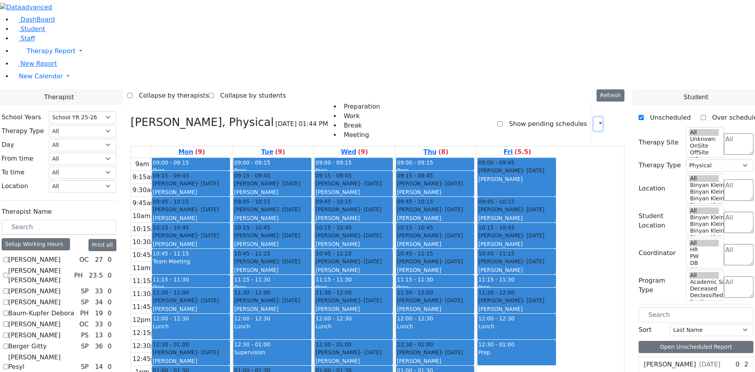
click at [594, 117] on button "button" at bounding box center [598, 123] width 9 height 13
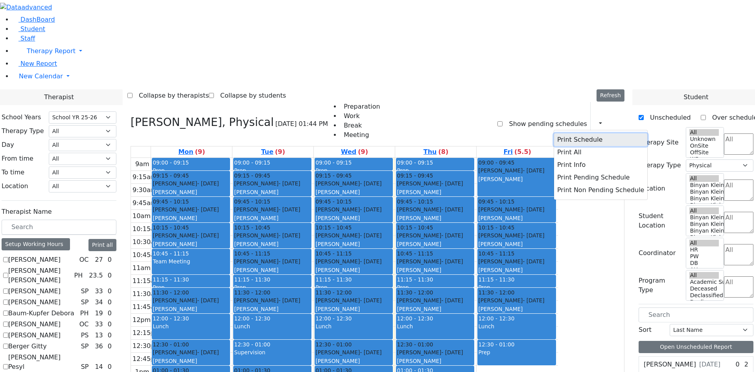
click at [572, 133] on button "Print Schedule" at bounding box center [600, 139] width 93 height 13
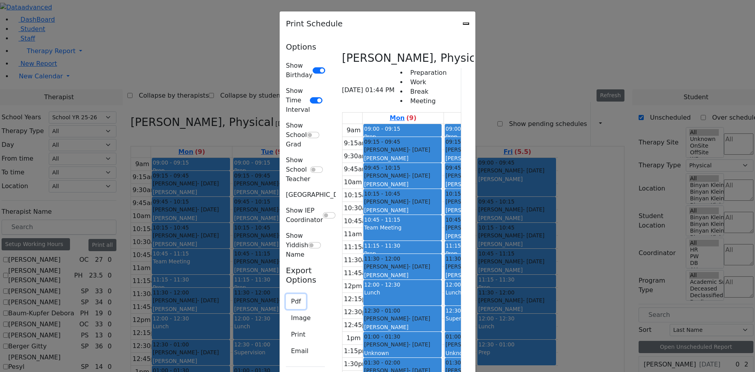
click at [286, 294] on button "Pdf" at bounding box center [296, 301] width 20 height 15
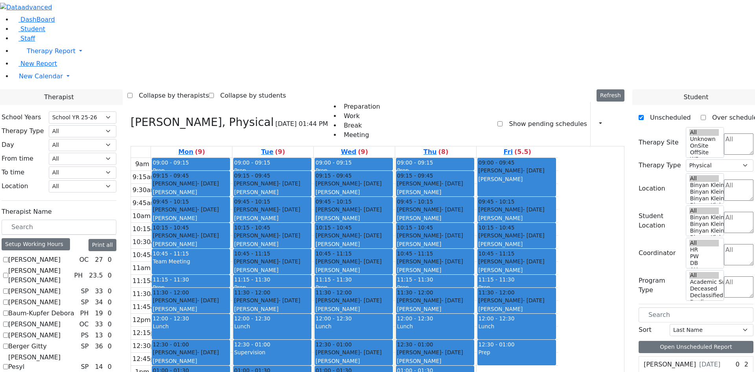
drag, startPoint x: 97, startPoint y: 307, endPoint x: 104, endPoint y: 306, distance: 6.3
checkbox input "false"
select select
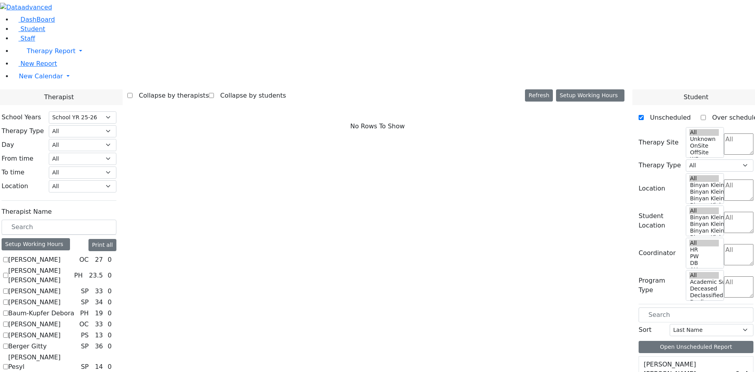
scroll to position [118, 0]
checkbox input "true"
select select "1"
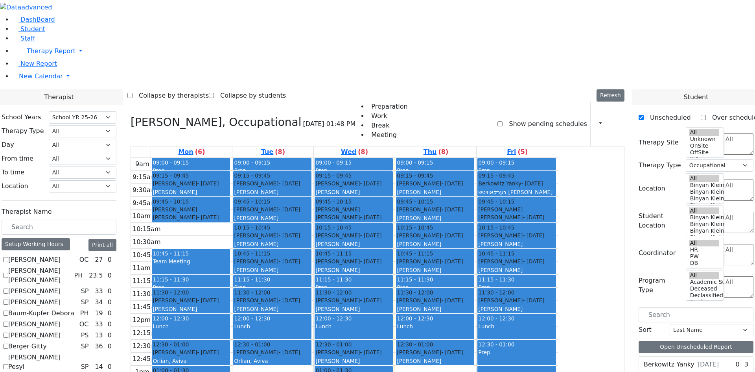
checkbox input "false"
select select
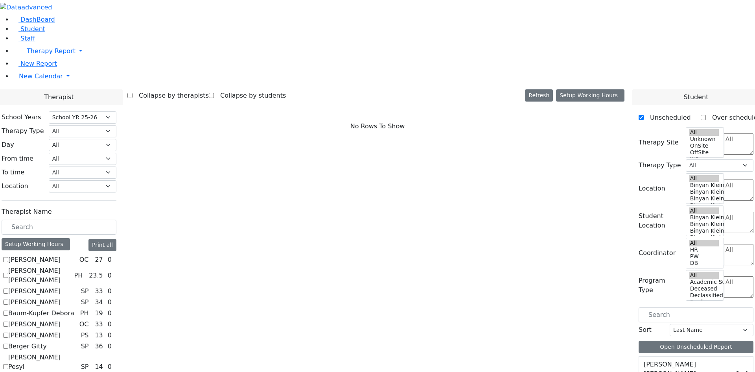
checkbox input "true"
select select "1"
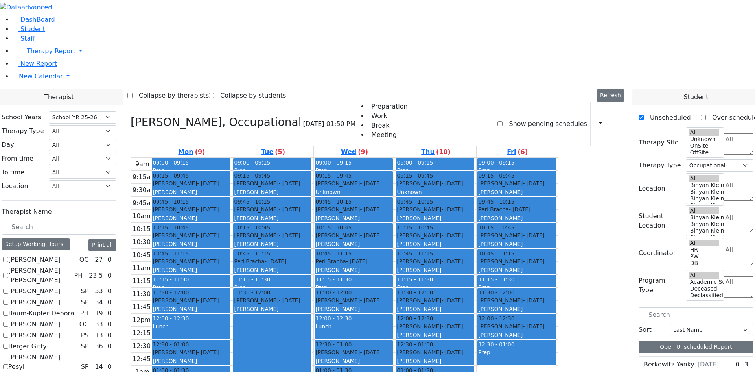
checkbox input "false"
select select
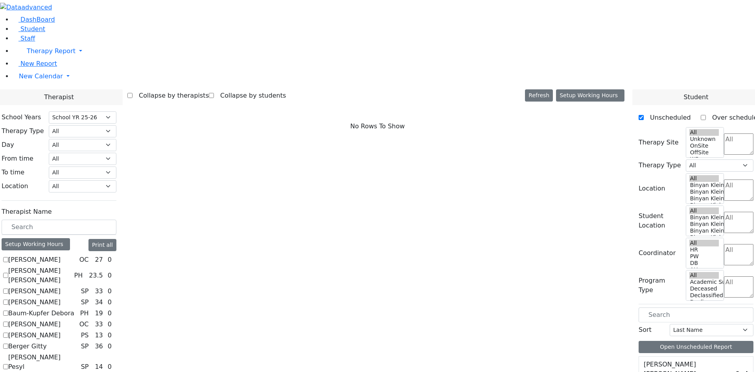
scroll to position [590, 0]
checkbox input "true"
select select "2"
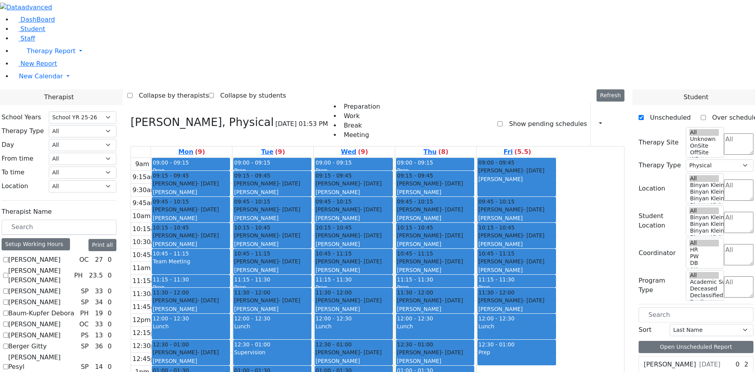
drag, startPoint x: 514, startPoint y: 313, endPoint x: 514, endPoint y: 321, distance: 7.5
click at [514, 321] on div "9am 9:15am 9:30am 9:45am 10am 10:15am 10:30am 10:45am 11am 11:15am 11:30am 11:4…" at bounding box center [344, 313] width 427 height 311
drag, startPoint x: 506, startPoint y: 320, endPoint x: 505, endPoint y: 332, distance: 12.2
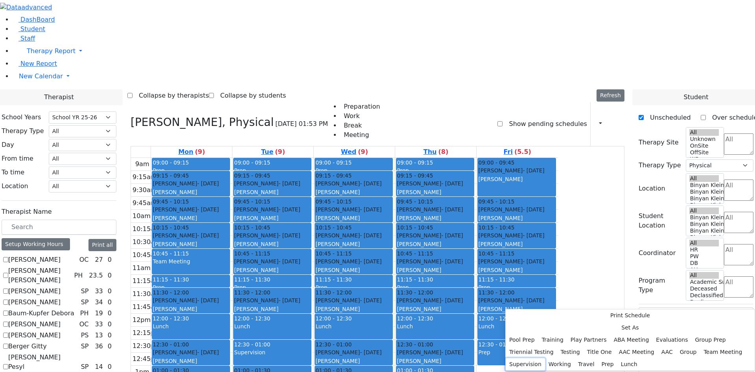
click at [545, 358] on button "Supervision" at bounding box center [525, 364] width 39 height 12
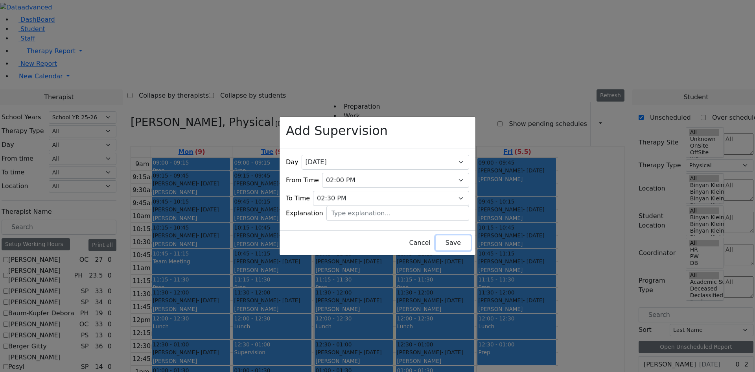
click at [445, 235] on button "Save" at bounding box center [453, 242] width 35 height 15
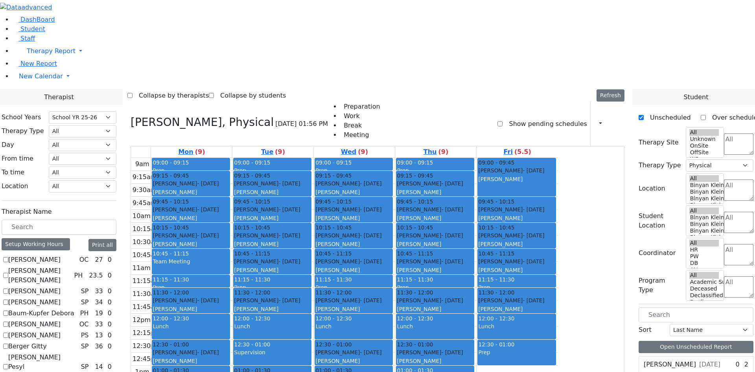
scroll to position [708, 0]
checkbox input "false"
select select
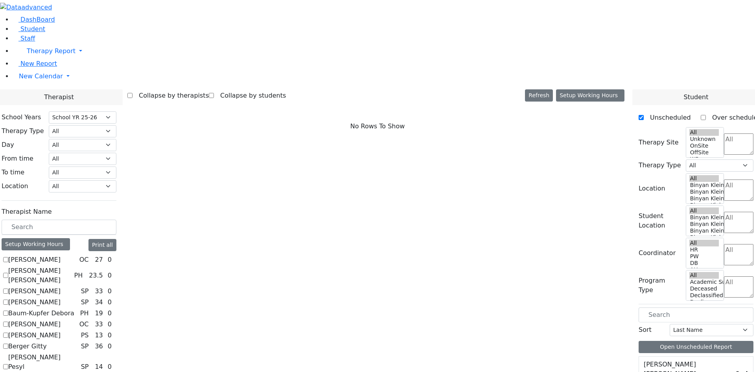
checkbox input "true"
select select "3"
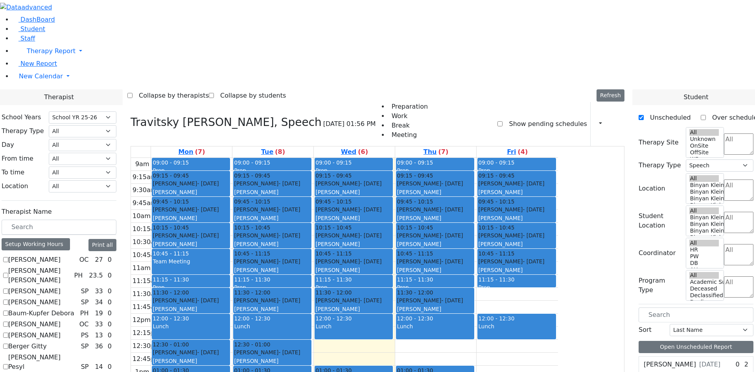
checkbox input "false"
select select
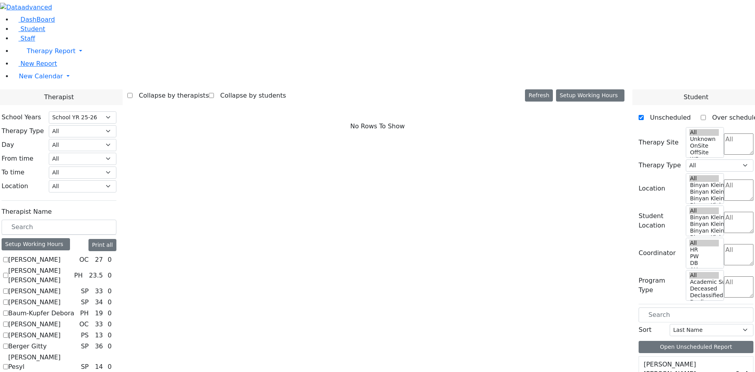
checkbox input "true"
select select "1"
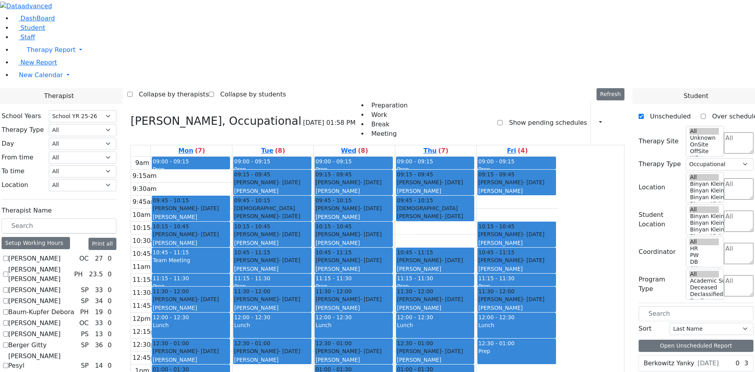
scroll to position [714, 0]
checkbox input "false"
select select
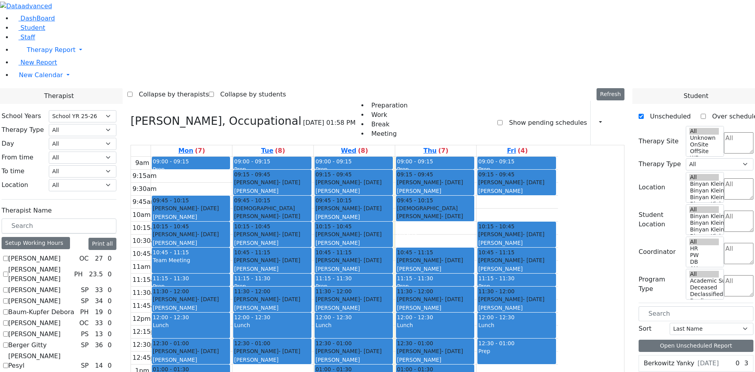
scroll to position [0, 0]
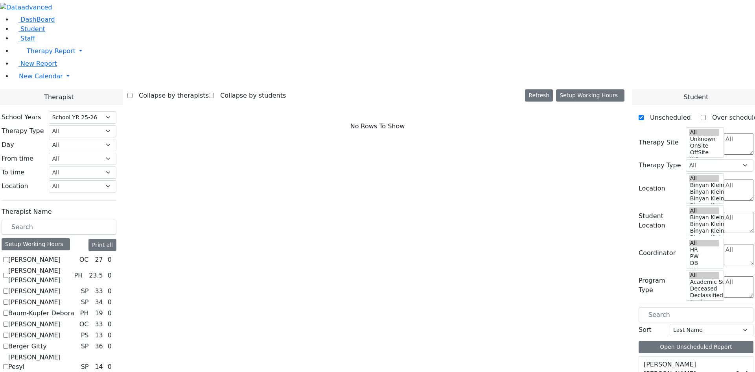
checkbox input "true"
select select "3"
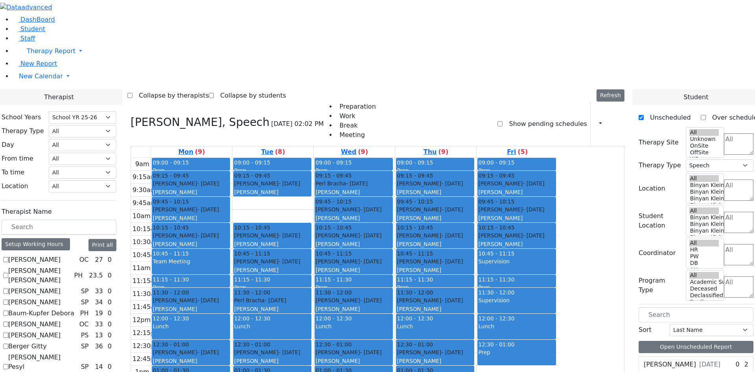
checkbox input "false"
select select
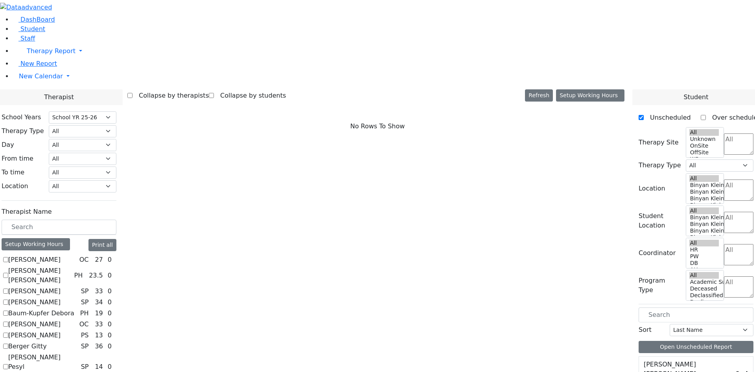
checkbox input "true"
select select "2"
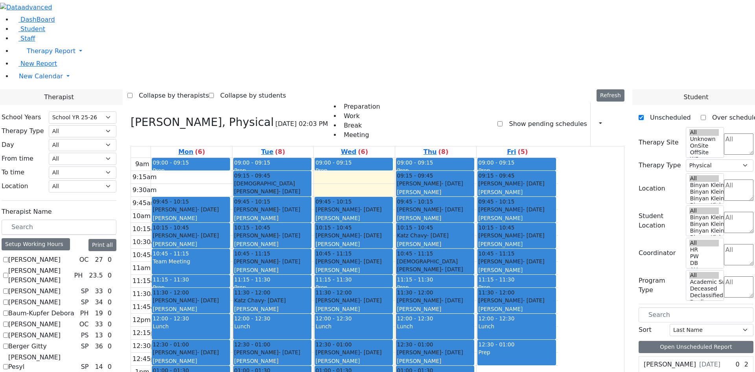
click at [61, 330] on label "[PERSON_NAME]" at bounding box center [34, 334] width 52 height 9
click at [8, 332] on input "[PERSON_NAME]" at bounding box center [5, 334] width 5 height 5
checkbox input "true"
select select
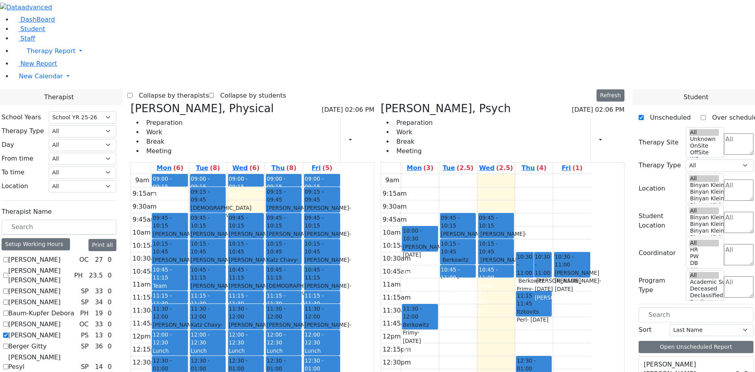
scroll to position [714, 0]
checkbox input "false"
select select "6"
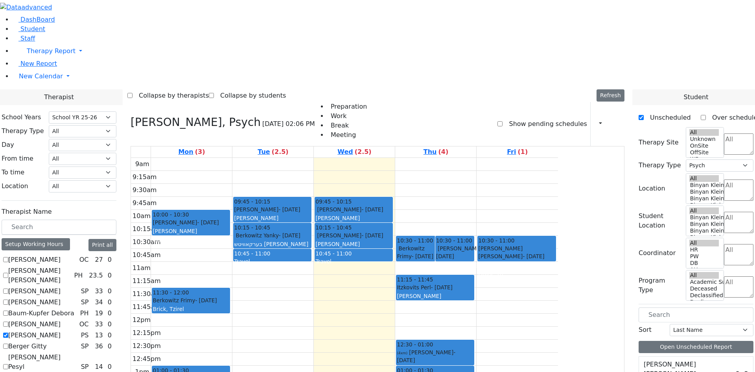
scroll to position [6, 0]
click at [31, 33] on span "Student" at bounding box center [32, 28] width 25 height 7
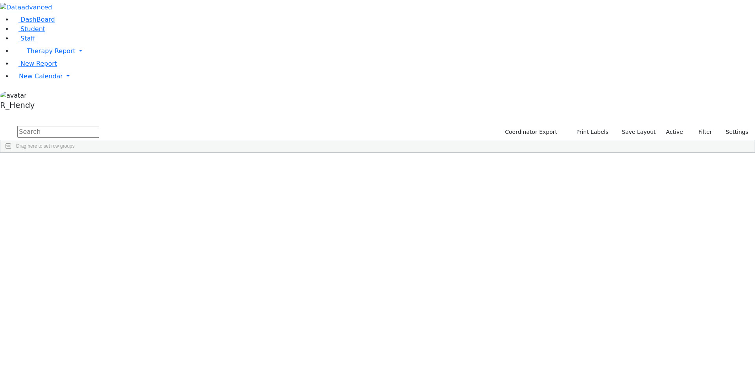
click at [748, 170] on span "Columns" at bounding box center [751, 179] width 6 height 18
click at [748, 203] on span "Filters" at bounding box center [751, 209] width 6 height 13
click at [670, 282] on div "Program Type" at bounding box center [707, 288] width 78 height 13
click at [670, 334] on input "checkbox" at bounding box center [673, 337] width 6 height 6
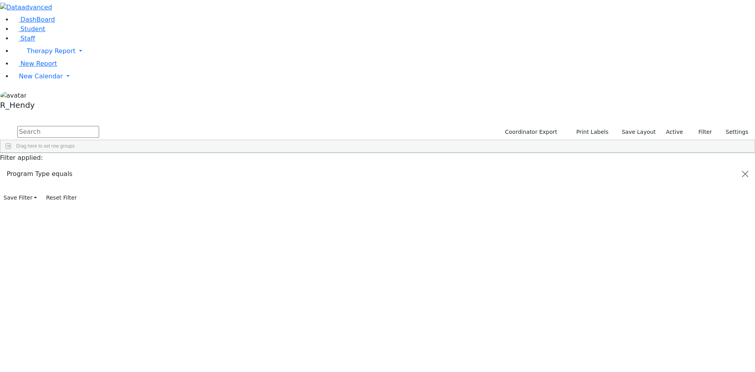
scroll to position [57, 0]
click at [670, 344] on input "checkbox" at bounding box center [673, 347] width 6 height 6
click at [670, 353] on input "checkbox" at bounding box center [673, 356] width 6 height 6
click at [670, 362] on input "checkbox" at bounding box center [673, 365] width 6 height 6
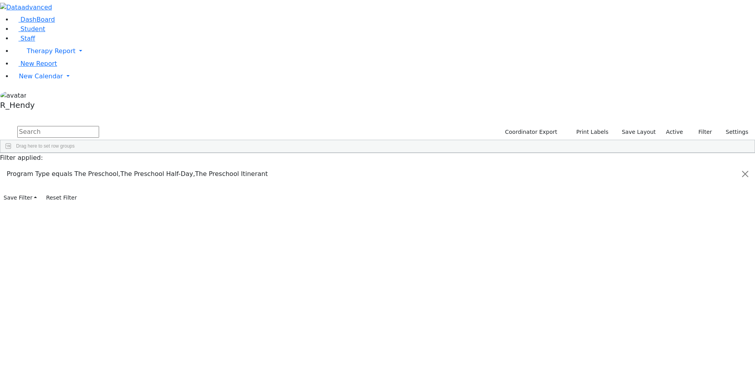
click at [748, 170] on span "Columns" at bounding box center [751, 179] width 6 height 18
click at [256, 156] on span at bounding box center [253, 159] width 6 height 6
click at [250, 153] on div "Enrollment" at bounding box center [236, 159] width 28 height 13
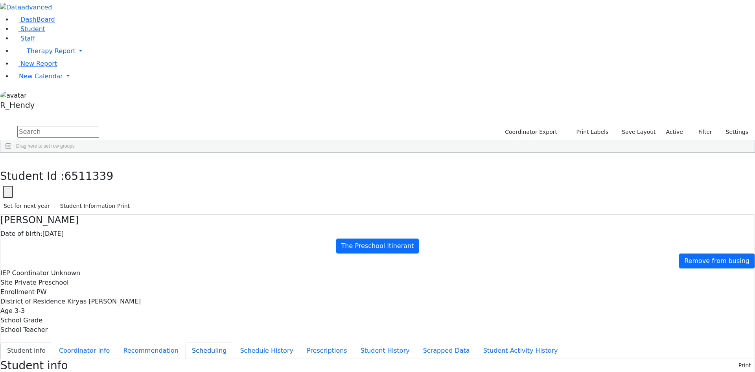
click at [187, 342] on button "Scheduling" at bounding box center [209, 350] width 48 height 17
click at [4, 159] on use "button" at bounding box center [4, 159] width 0 height 0
click at [27, 80] on span "New Calendar" at bounding box center [41, 75] width 44 height 7
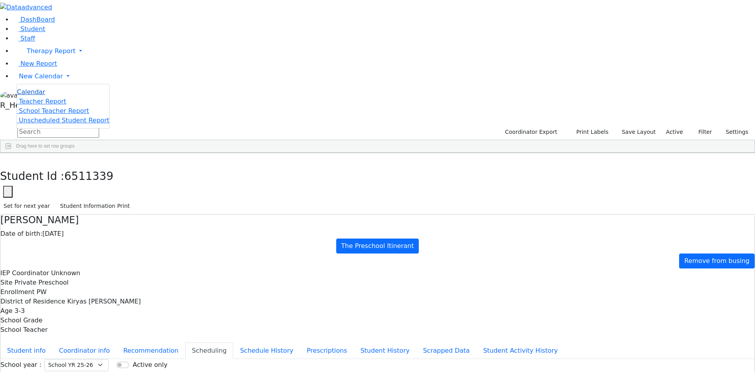
click at [33, 96] on span "Calendar" at bounding box center [31, 91] width 28 height 7
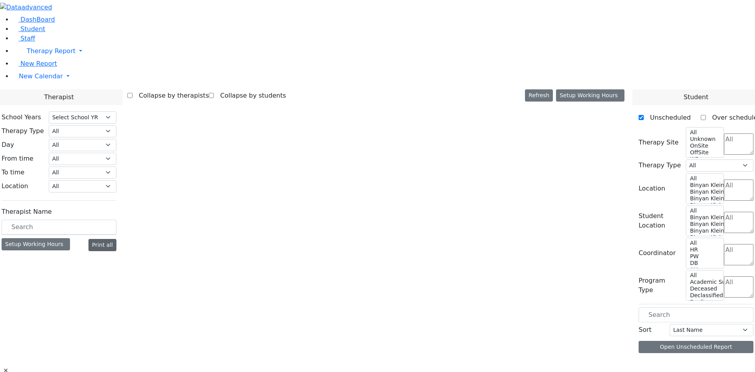
select select "212"
select select "6"
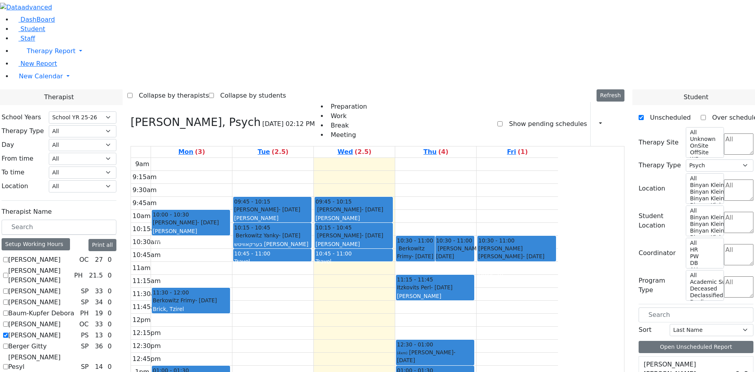
click at [61, 330] on label "[PERSON_NAME]" at bounding box center [34, 334] width 52 height 9
click at [8, 332] on input "[PERSON_NAME]" at bounding box center [5, 334] width 5 height 5
checkbox input "false"
select select
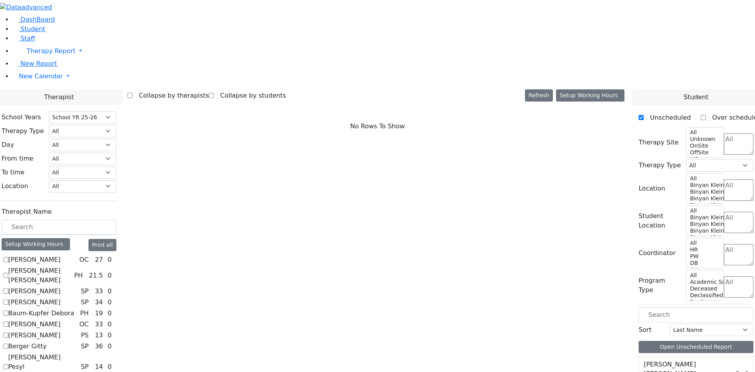
scroll to position [118, 0]
checkbox input "true"
select select "1"
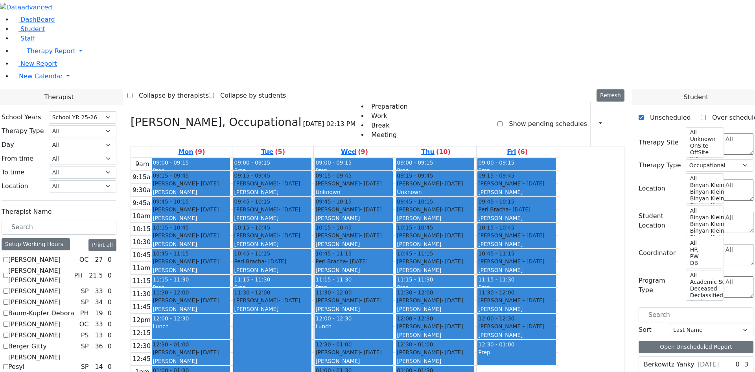
click at [392, 348] on div "[PERSON_NAME] - [DATE] [PERSON_NAME]" at bounding box center [353, 356] width 77 height 17
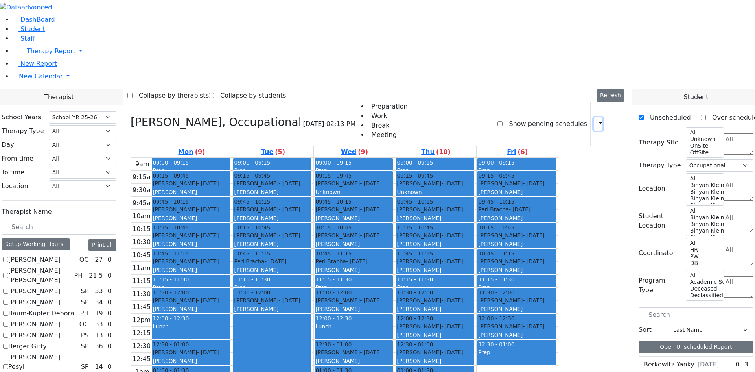
click at [595, 117] on button "button" at bounding box center [598, 123] width 9 height 13
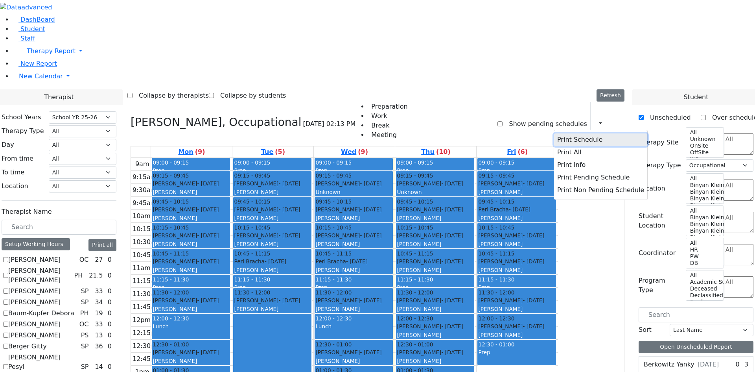
click at [562, 133] on button "Print Schedule" at bounding box center [600, 139] width 93 height 13
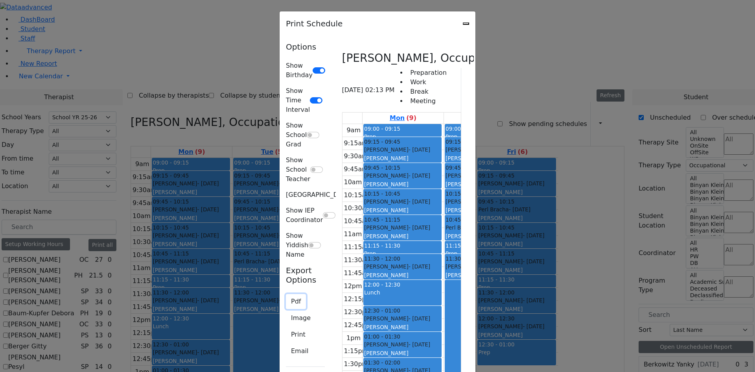
click at [286, 294] on button "Pdf" at bounding box center [296, 301] width 20 height 15
